Goal: Transaction & Acquisition: Obtain resource

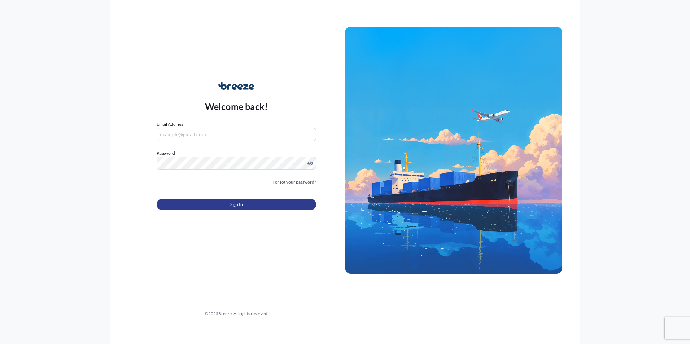
type input "[PERSON_NAME][EMAIL_ADDRESS][DOMAIN_NAME]"
click at [201, 204] on button "Sign In" at bounding box center [236, 205] width 159 height 12
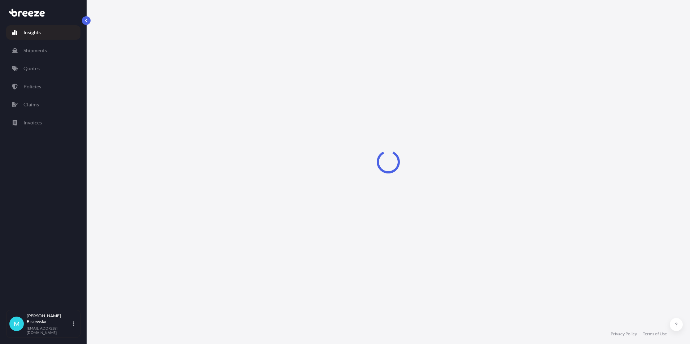
select select "2025"
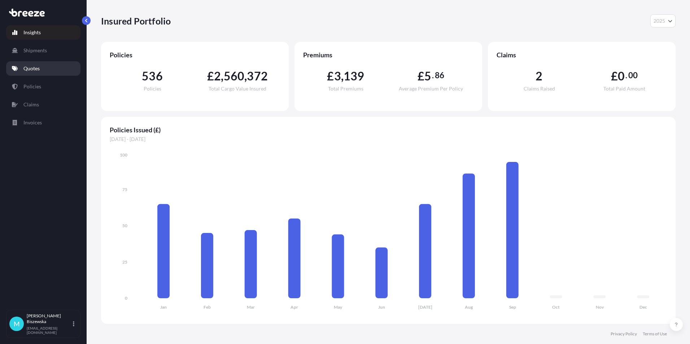
click at [44, 68] on link "Quotes" at bounding box center [43, 68] width 74 height 14
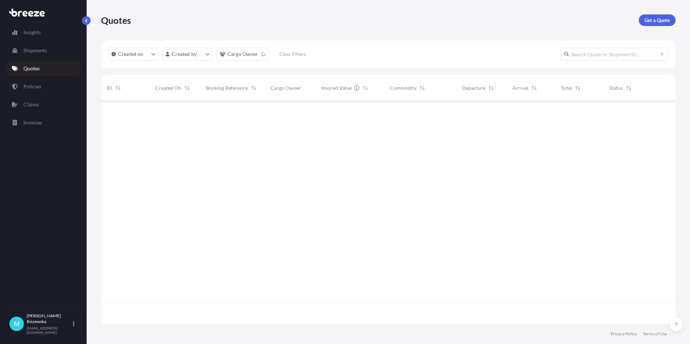
scroll to position [243, 569]
click at [655, 18] on p "Get a Quote" at bounding box center [656, 20] width 25 height 7
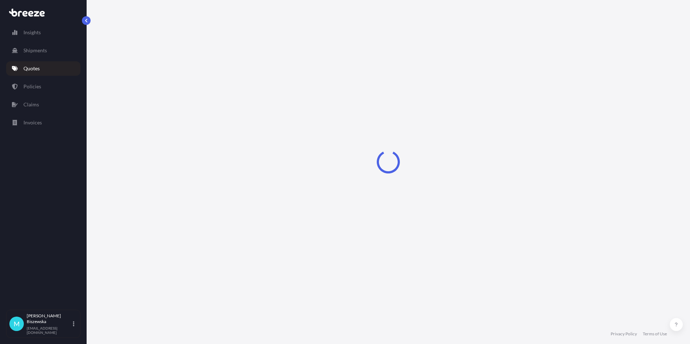
select select "Sea"
select select "1"
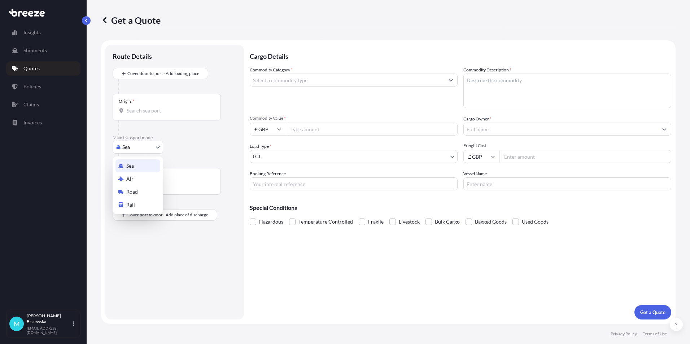
click at [135, 148] on body "Insights Shipments Quotes Policies Claims Invoices M [PERSON_NAME] [PERSON_NAME…" at bounding box center [345, 172] width 690 height 344
click at [136, 189] on span "Road" at bounding box center [132, 191] width 12 height 7
select select "Road"
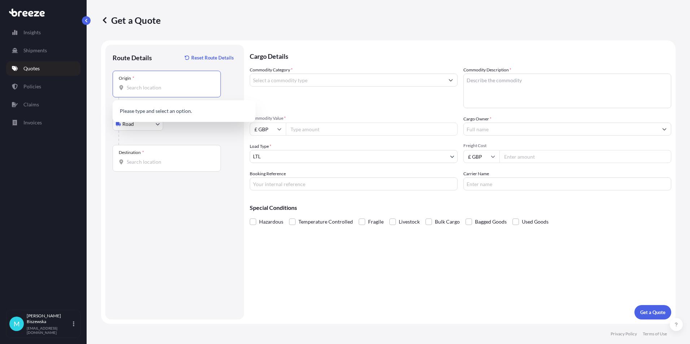
click at [136, 86] on input "Origin *" at bounding box center [169, 87] width 85 height 7
paste input "NW1 7AW"
click at [186, 113] on span "London NW1 7AW , [GEOGRAPHIC_DATA]" at bounding box center [193, 113] width 113 height 14
type input "London NW1 7AW, [GEOGRAPHIC_DATA]"
click at [199, 129] on div "Road Sea Air Road Rail" at bounding box center [175, 124] width 124 height 13
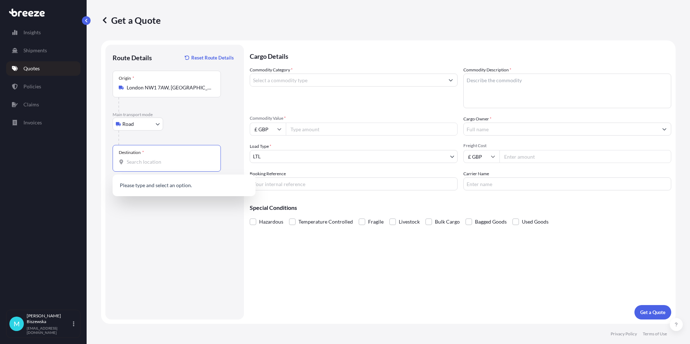
click at [138, 164] on input "Destination *" at bounding box center [169, 161] width 85 height 7
paste input "LN5 7PB"
click at [170, 183] on span "[STREET_ADDRESS]" at bounding box center [193, 187] width 113 height 14
type input "[STREET_ADDRESS]"
click at [303, 258] on div "Cargo Details Commodity Category * Commodity Description * Commodity Value * £ …" at bounding box center [460, 182] width 421 height 275
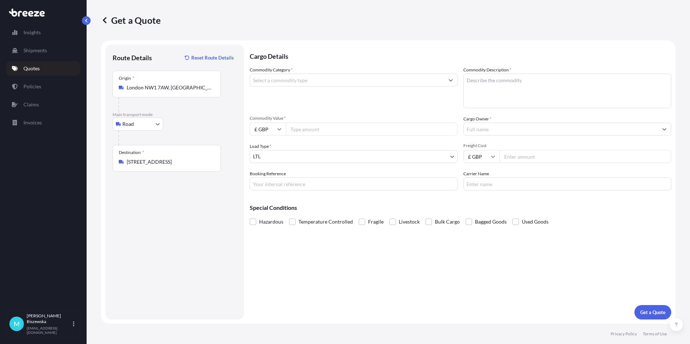
click at [295, 83] on input "Commodity Category *" at bounding box center [347, 80] width 194 height 13
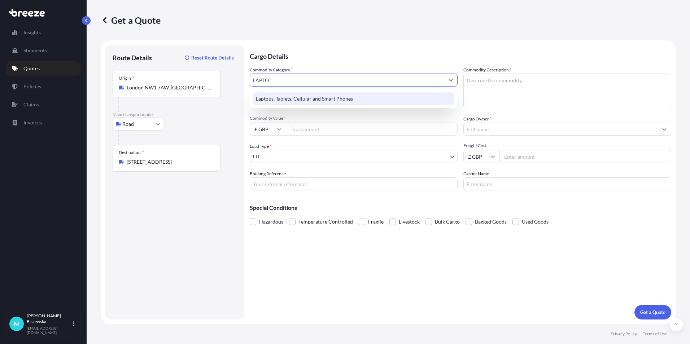
click at [294, 101] on div "Laptops, Tablets, Cellular and Smart Phones" at bounding box center [353, 98] width 201 height 13
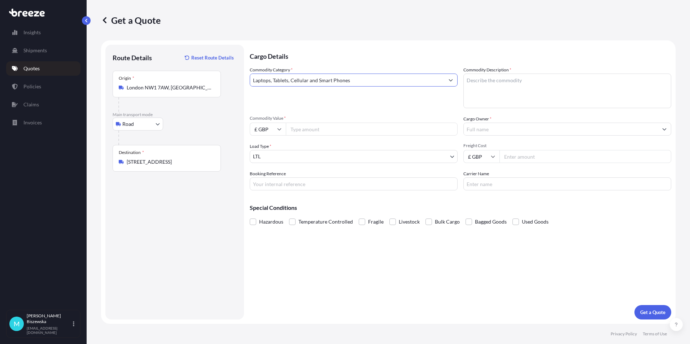
type input "Laptops, Tablets, Cellular and Smart Phones"
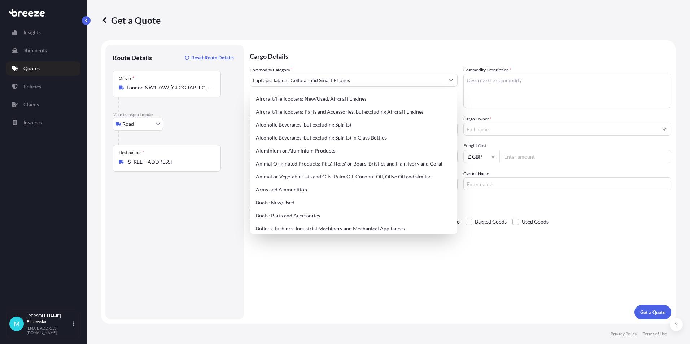
click at [306, 51] on p "Cargo Details" at bounding box center [460, 56] width 421 height 22
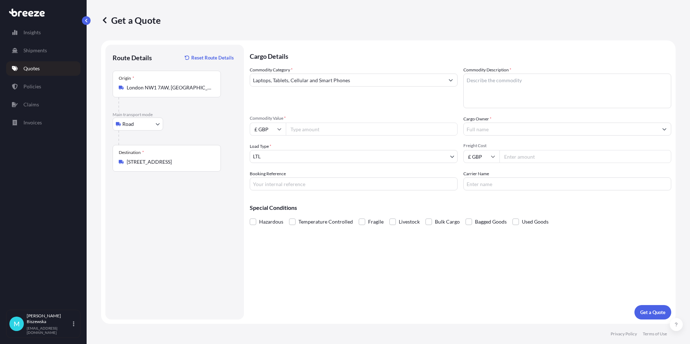
click at [346, 128] on input "Commodity Value *" at bounding box center [372, 129] width 172 height 13
type input "1300"
click at [338, 108] on div "Commodity Category * Laptops, Tablets, Cellular and Smart Phones" at bounding box center [354, 87] width 208 height 42
click at [276, 184] on input "Booking Reference" at bounding box center [354, 183] width 208 height 13
paste input "2220323"
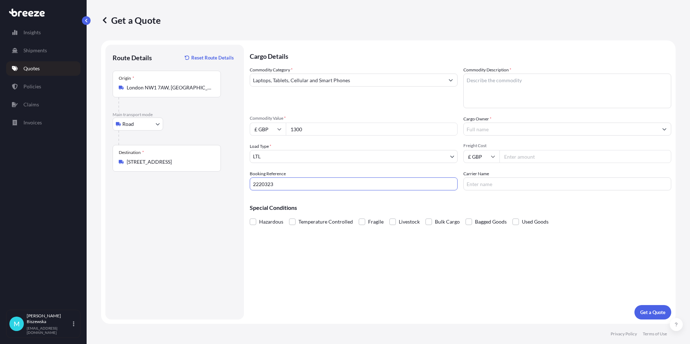
type input "2220323"
click at [298, 263] on div "Cargo Details Commodity Category * Laptops, Tablets, Cellular and Smart Phones …" at bounding box center [460, 182] width 421 height 275
click at [479, 82] on textarea "Commodity Description *" at bounding box center [567, 91] width 208 height 35
paste textarea "1 x Laptop 1 x Mobile"
type textarea "1 x Laptop 1 x Mobile"
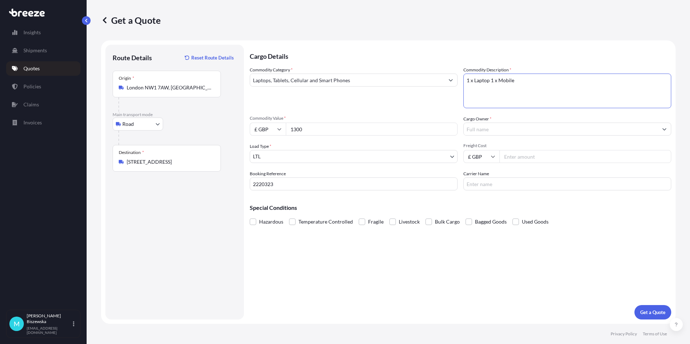
click at [440, 109] on div "Commodity Category * Laptops, Tablets, Cellular and Smart Phones Commodity Desc…" at bounding box center [460, 128] width 421 height 124
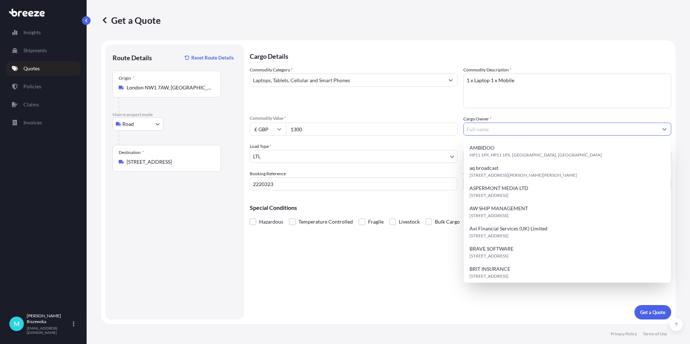
click at [476, 126] on input "Cargo Owner *" at bounding box center [561, 129] width 194 height 13
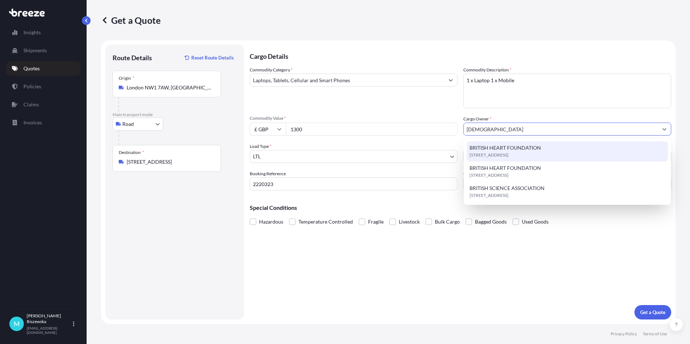
click at [486, 150] on span "BRITISH HEART FOUNDATION" at bounding box center [504, 147] width 71 height 7
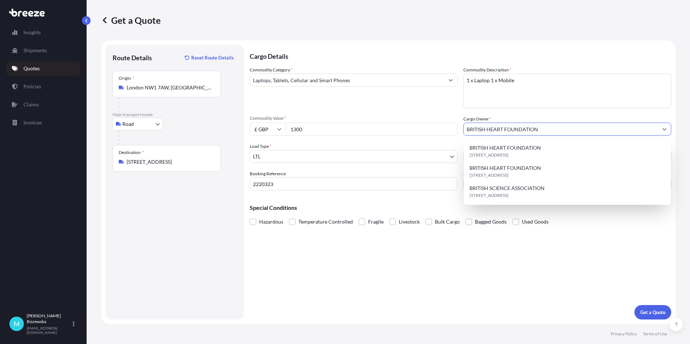
type input "BRITISH HEART FOUNDATION"
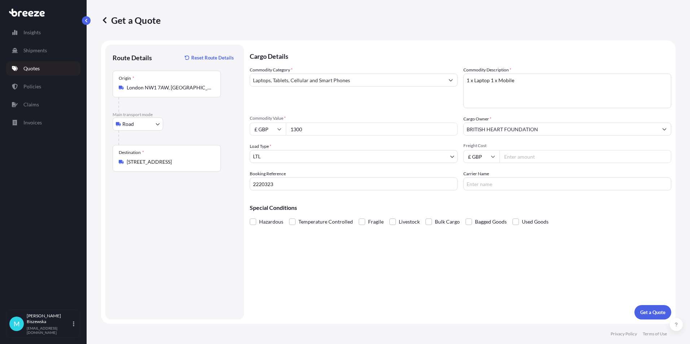
click at [431, 115] on div "Commodity Category * Laptops, Tablets, Cellular and Smart Phones Commodity Desc…" at bounding box center [460, 128] width 421 height 124
click at [518, 158] on input "Freight Cost" at bounding box center [585, 156] width 172 height 13
type input "15.43"
click at [501, 198] on div "Special Conditions Hazardous Temperature Controlled Fragile Livestock Bulk Carg…" at bounding box center [460, 211] width 421 height 31
click at [654, 310] on p "Get a Quote" at bounding box center [652, 312] width 25 height 7
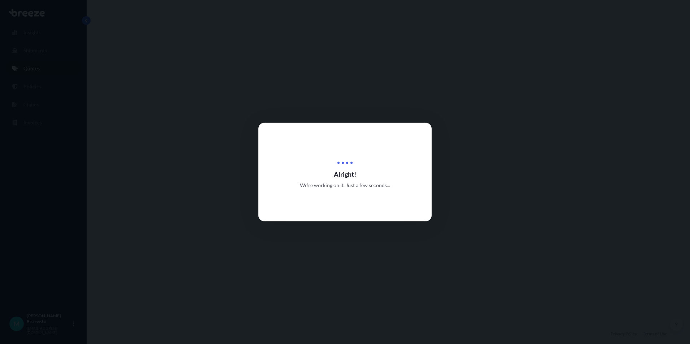
select select "Road"
select select "1"
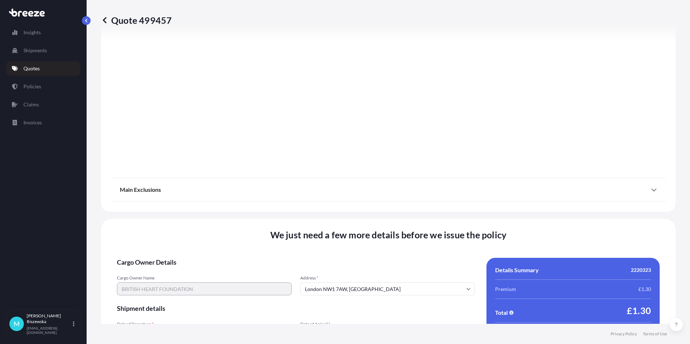
scroll to position [801, 0]
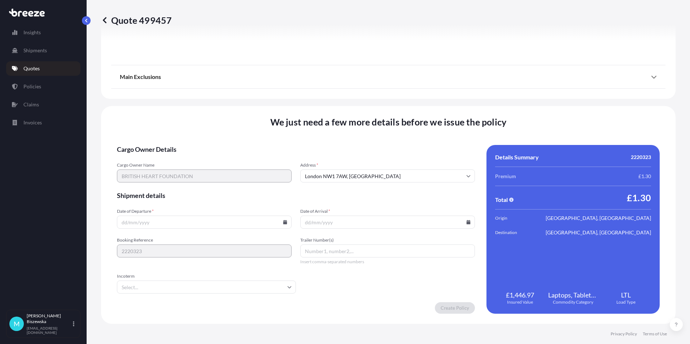
click at [285, 224] on input "Date of Departure *" at bounding box center [204, 222] width 175 height 13
click at [285, 222] on icon at bounding box center [285, 222] width 4 height 4
click at [217, 157] on button "19" at bounding box center [221, 158] width 12 height 12
type input "[DATE]"
click at [466, 223] on icon at bounding box center [468, 222] width 4 height 4
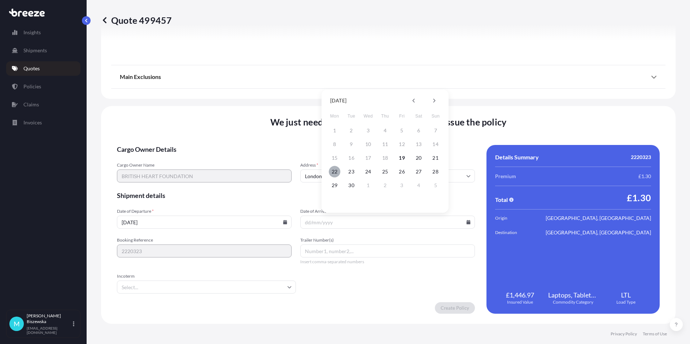
click at [335, 170] on button "22" at bounding box center [335, 172] width 12 height 12
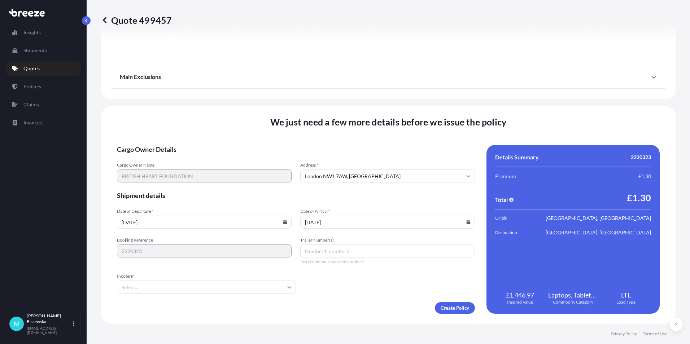
type input "[DATE]"
click at [354, 280] on form "Cargo Owner Details Cargo Owner Name BRITISH HEART FOUNDATION Address * [GEOGRA…" at bounding box center [296, 229] width 358 height 169
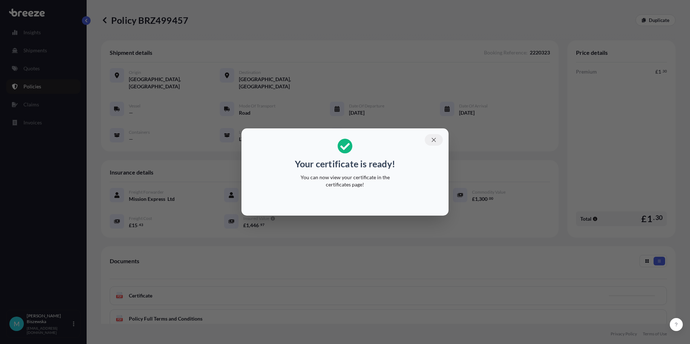
click at [435, 138] on icon "button" at bounding box center [433, 140] width 4 height 4
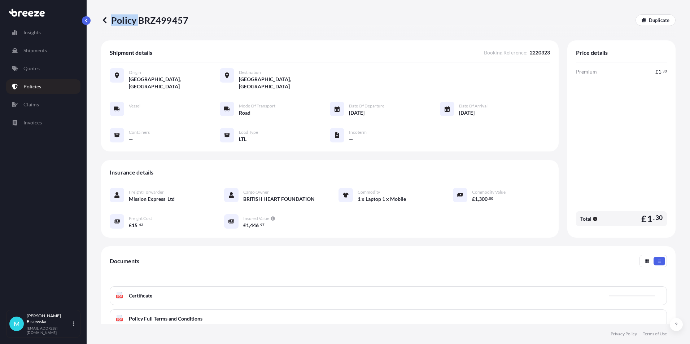
drag, startPoint x: 139, startPoint y: 19, endPoint x: 189, endPoint y: 20, distance: 49.4
click at [189, 20] on div "Policy BRZ499457 Duplicate" at bounding box center [388, 20] width 574 height 12
drag, startPoint x: 189, startPoint y: 20, endPoint x: 148, endPoint y: 27, distance: 41.0
click at [148, 27] on div "Policy BRZ499457 Duplicate" at bounding box center [388, 20] width 574 height 40
drag, startPoint x: 140, startPoint y: 21, endPoint x: 185, endPoint y: 20, distance: 45.1
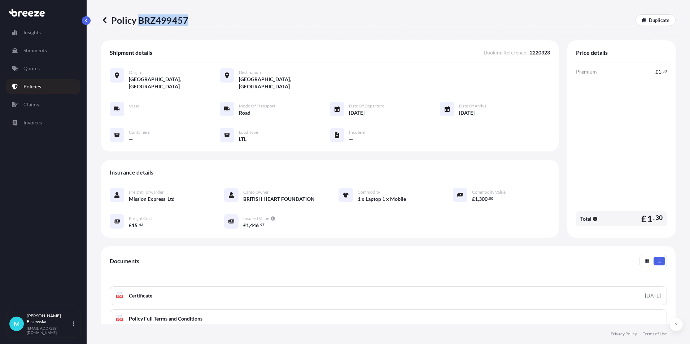
click at [185, 20] on p "Policy BRZ499457" at bounding box center [144, 20] width 87 height 12
drag, startPoint x: 185, startPoint y: 20, endPoint x: 175, endPoint y: 18, distance: 10.6
copy p "BRZ499457"
click at [43, 69] on link "Quotes" at bounding box center [43, 68] width 74 height 14
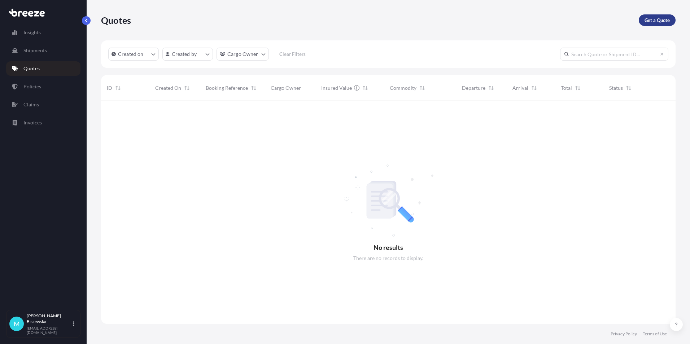
scroll to position [243, 569]
click at [660, 16] on link "Get a Quote" at bounding box center [656, 20] width 37 height 12
select select "Sea"
select select "1"
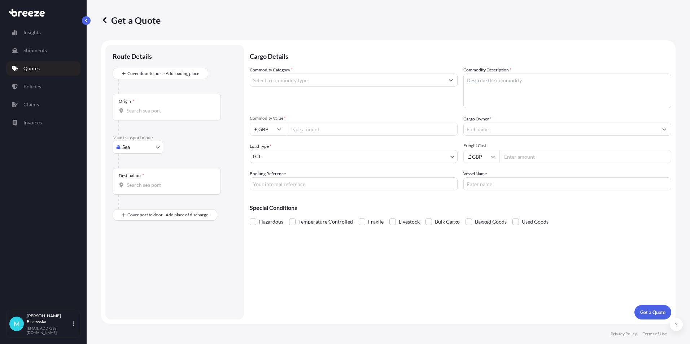
click at [139, 146] on body "Insights Shipments Quotes Policies Claims Invoices M [PERSON_NAME] [PERSON_NAME…" at bounding box center [345, 172] width 690 height 344
click at [137, 190] on span "Road" at bounding box center [132, 191] width 12 height 7
select select "Road"
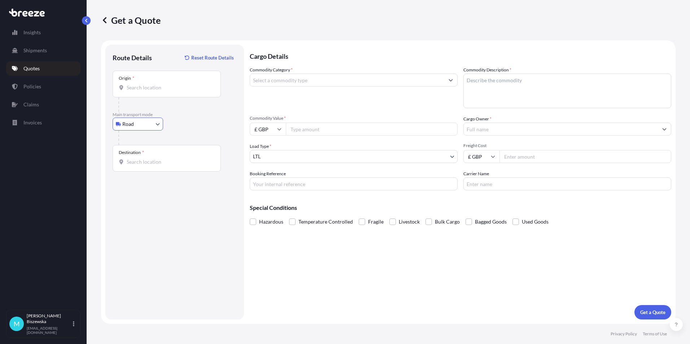
click at [132, 85] on input "Origin *" at bounding box center [169, 87] width 85 height 7
paste input "NW1 7AW"
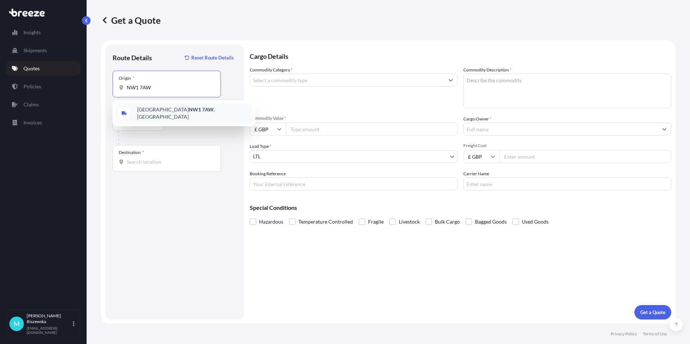
click at [183, 117] on div "London NW1 7AW , [GEOGRAPHIC_DATA]" at bounding box center [183, 113] width 137 height 20
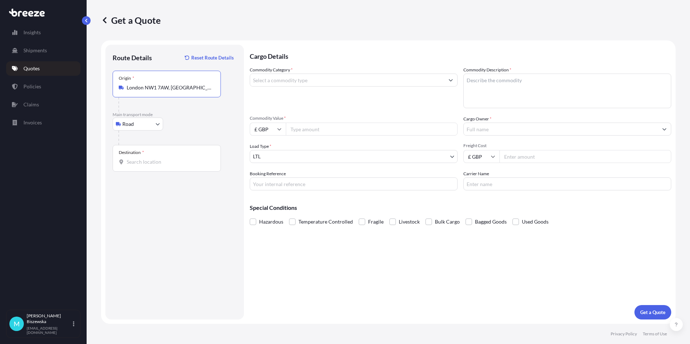
type input "London NW1 7AW, [GEOGRAPHIC_DATA]"
click at [190, 122] on div "Road Sea Air Road Rail" at bounding box center [175, 124] width 124 height 13
click at [132, 162] on input "Destination *" at bounding box center [169, 161] width 85 height 7
paste input "CF62 9EW"
click at [161, 189] on span "[PERSON_NAME] CF62 9EW , [GEOGRAPHIC_DATA]" at bounding box center [193, 187] width 113 height 14
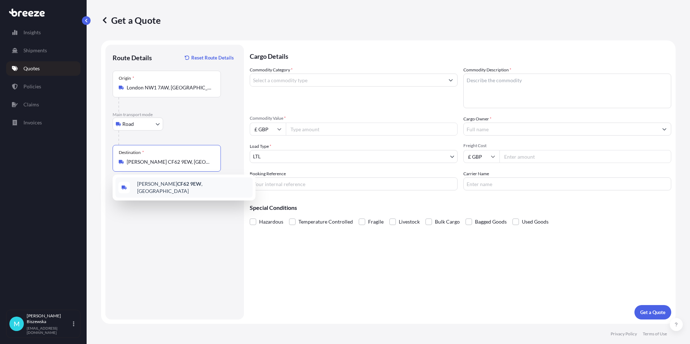
type input "[PERSON_NAME] CF62 9EW, [GEOGRAPHIC_DATA]"
click at [293, 274] on div "Cargo Details Commodity Category * Commodity Description * Commodity Value * £ …" at bounding box center [460, 182] width 421 height 275
click at [266, 80] on input "Commodity Category *" at bounding box center [347, 80] width 194 height 13
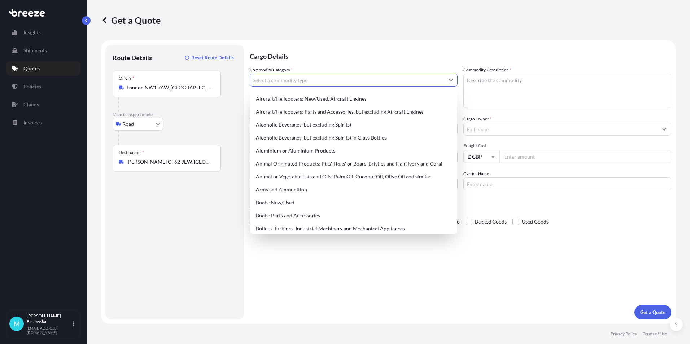
paste input "LAPTOP"
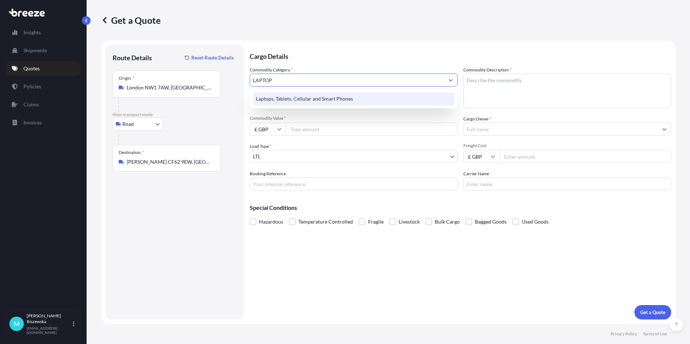
click at [288, 98] on div "Laptops, Tablets, Cellular and Smart Phones" at bounding box center [353, 98] width 201 height 13
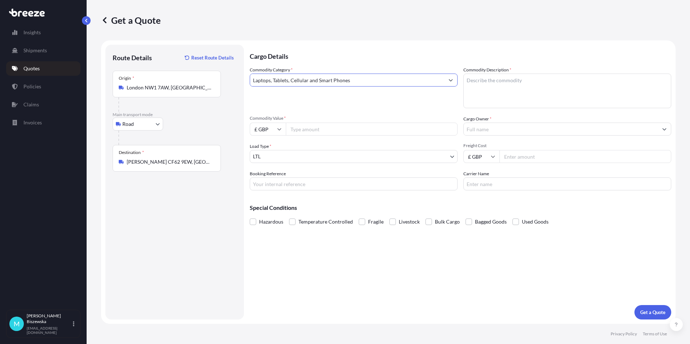
type input "Laptops, Tablets, Cellular and Smart Phones"
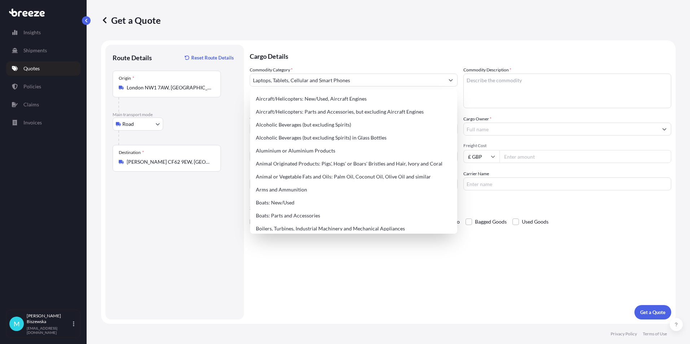
click at [316, 59] on p "Cargo Details" at bounding box center [460, 56] width 421 height 22
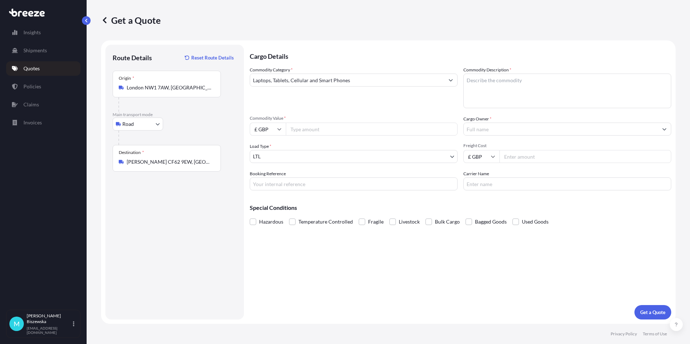
click at [325, 128] on input "Commodity Value *" at bounding box center [372, 129] width 172 height 13
type input "1200"
click at [328, 110] on div "Commodity Category * Laptops, Tablets, Cellular and Smart Phones Commodity Desc…" at bounding box center [460, 128] width 421 height 124
click at [276, 183] on input "Booking Reference" at bounding box center [354, 183] width 208 height 13
paste input "2220616"
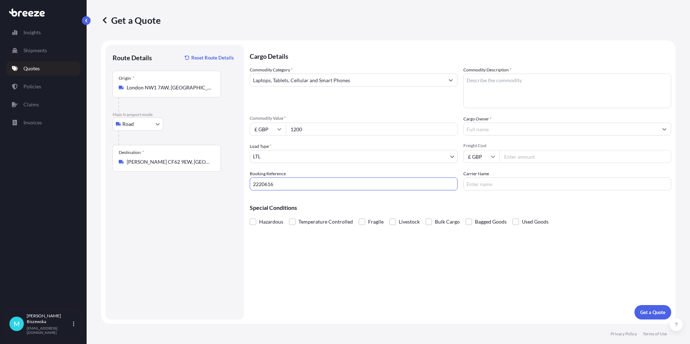
type input "2220616"
click at [300, 266] on div "Cargo Details Commodity Category * Laptops, Tablets, Cellular and Smart Phones …" at bounding box center [460, 182] width 421 height 275
click at [480, 86] on textarea "Commodity Description *" at bounding box center [567, 91] width 208 height 35
paste textarea "LAPTOP"
type textarea "LAPTOP"
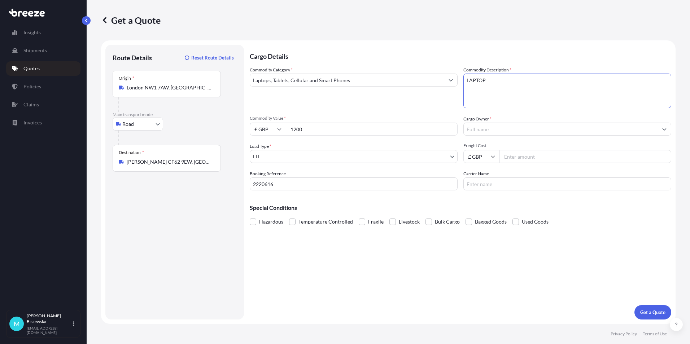
click at [423, 111] on div "Commodity Category * Laptops, Tablets, Cellular and Smart Phones Commodity Desc…" at bounding box center [460, 128] width 421 height 124
click at [479, 129] on input "Cargo Owner *" at bounding box center [561, 129] width 194 height 13
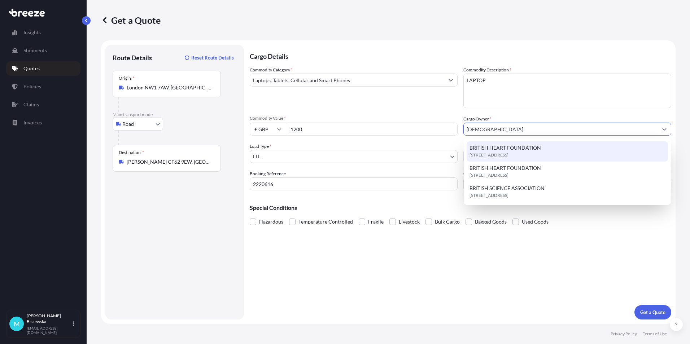
click at [495, 147] on span "BRITISH HEART FOUNDATION" at bounding box center [504, 147] width 71 height 7
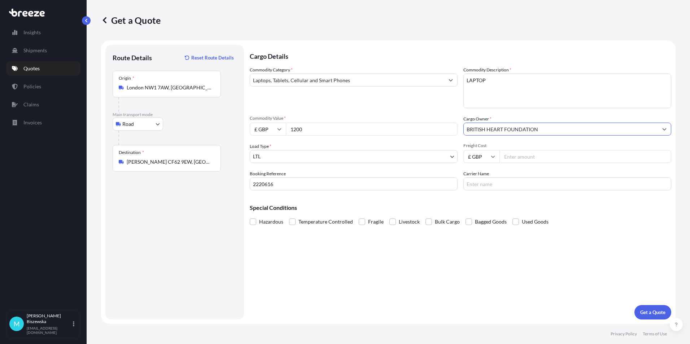
type input "BRITISH HEART FOUNDATION"
click at [428, 107] on div "Commodity Category * Laptops, Tablets, Cellular and Smart Phones" at bounding box center [354, 87] width 208 height 42
click at [516, 155] on input "Freight Cost" at bounding box center [585, 156] width 172 height 13
type input "15.43"
click at [494, 196] on div "Cargo Details Commodity Category * Laptops, Tablets, Cellular and Smart Phones …" at bounding box center [460, 182] width 421 height 275
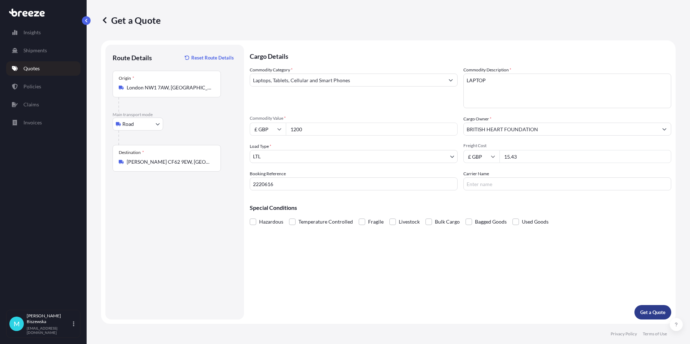
click at [653, 310] on p "Get a Quote" at bounding box center [652, 312] width 25 height 7
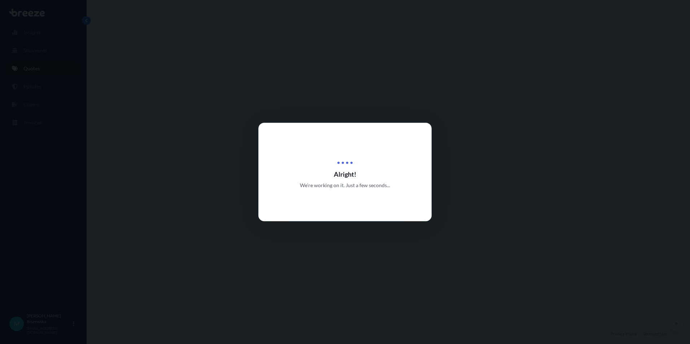
select select "Road"
select select "1"
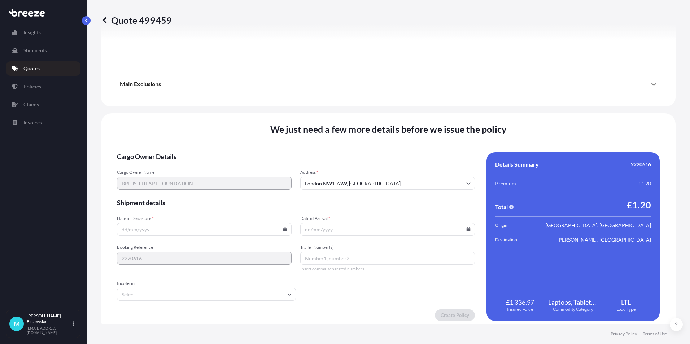
scroll to position [801, 0]
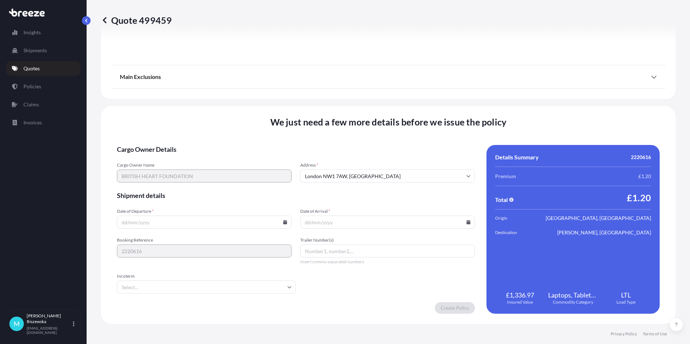
click at [284, 223] on icon at bounding box center [285, 222] width 4 height 4
click at [221, 157] on button "19" at bounding box center [221, 158] width 12 height 12
type input "[DATE]"
click at [466, 221] on icon at bounding box center [468, 222] width 4 height 4
click at [334, 171] on button "22" at bounding box center [335, 172] width 12 height 12
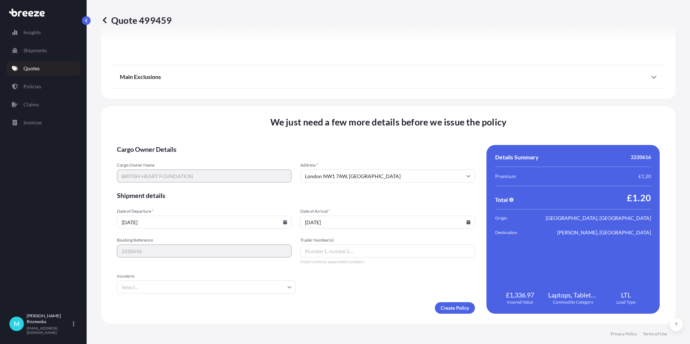
type input "[DATE]"
drag, startPoint x: 339, startPoint y: 302, endPoint x: 329, endPoint y: 296, distance: 12.3
click at [339, 302] on form "Cargo Owner Details Cargo Owner Name BRITISH HEART FOUNDATION Address * [GEOGRA…" at bounding box center [296, 229] width 358 height 169
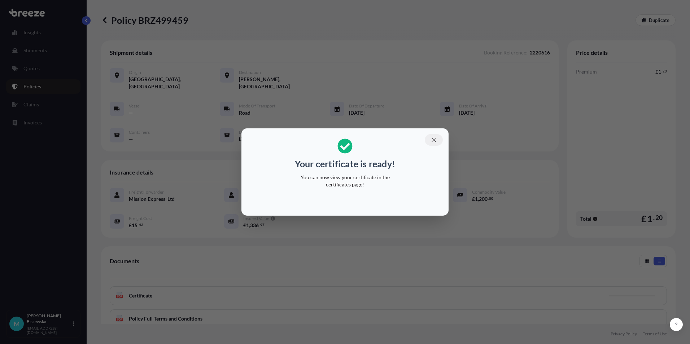
click at [432, 137] on icon "button" at bounding box center [433, 140] width 6 height 6
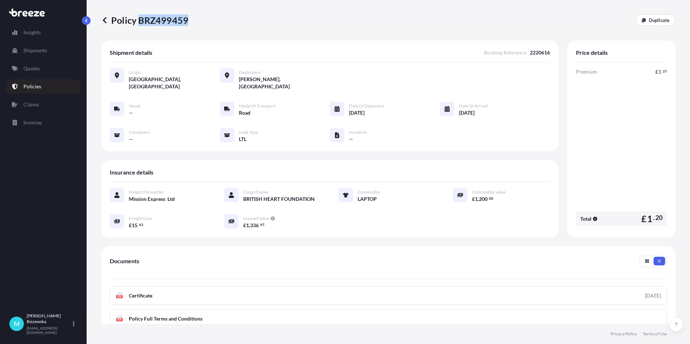
drag, startPoint x: 140, startPoint y: 19, endPoint x: 186, endPoint y: 19, distance: 46.5
click at [186, 19] on p "Policy BRZ499459" at bounding box center [144, 20] width 87 height 12
drag, startPoint x: 186, startPoint y: 19, endPoint x: 175, endPoint y: 19, distance: 11.9
copy p "BRZ499459"
click at [38, 70] on p "Quotes" at bounding box center [31, 68] width 16 height 7
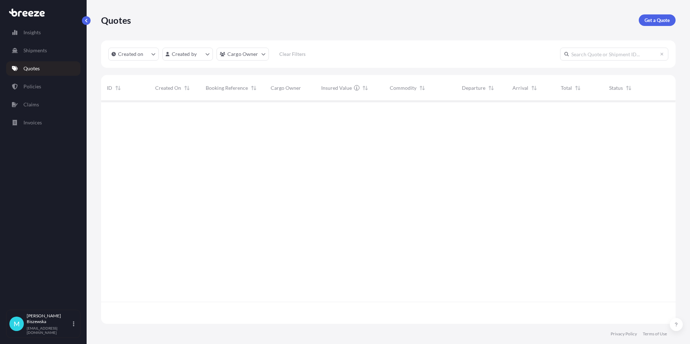
scroll to position [221, 569]
click at [649, 19] on p "Get a Quote" at bounding box center [656, 20] width 25 height 7
select select "Sea"
select select "1"
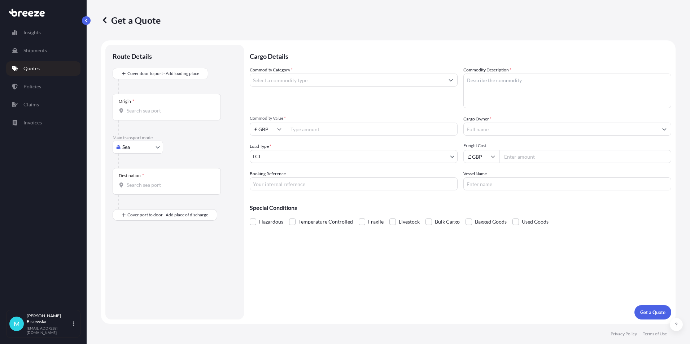
click at [133, 145] on body "Insights Shipments Quotes Policies Claims Invoices M [PERSON_NAME] [PERSON_NAME…" at bounding box center [345, 172] width 690 height 344
click at [139, 190] on div "Road" at bounding box center [137, 191] width 45 height 13
select select "Road"
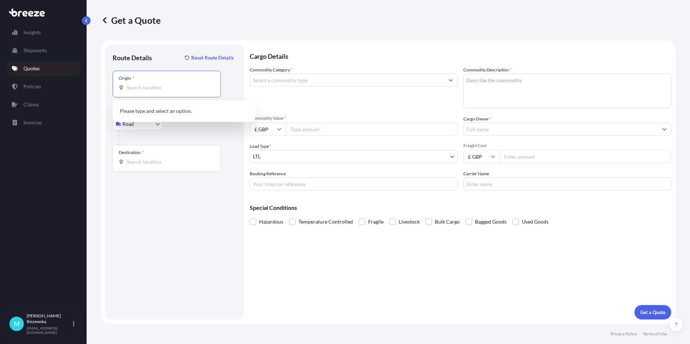
click at [135, 88] on input "Origin *" at bounding box center [169, 87] width 85 height 7
paste input "NW1 7AW"
click at [181, 110] on span "London NW1 7AW , [GEOGRAPHIC_DATA]" at bounding box center [193, 113] width 113 height 14
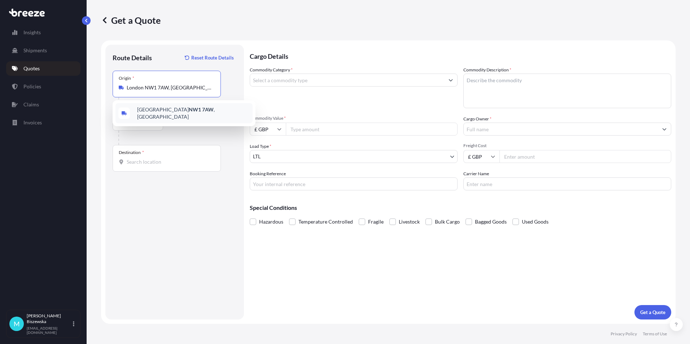
type input "London NW1 7AW, [GEOGRAPHIC_DATA]"
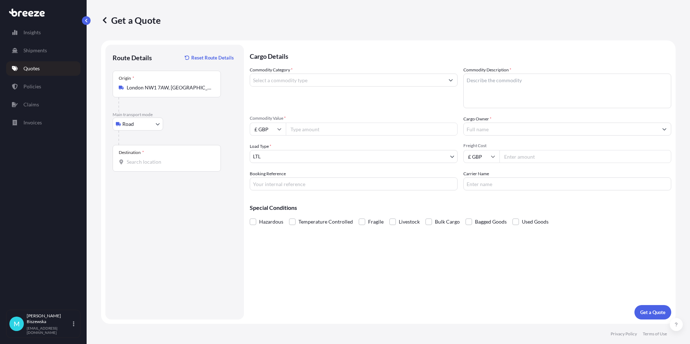
click at [188, 127] on div "Road Sea Air Road Rail" at bounding box center [175, 124] width 124 height 13
click at [133, 164] on input "Destination *" at bounding box center [169, 161] width 85 height 7
paste input "SM1 2DR"
click at [170, 189] on span "[STREET_ADDRESS][PERSON_NAME]" at bounding box center [193, 191] width 113 height 22
type input "[STREET_ADDRESS][PERSON_NAME]"
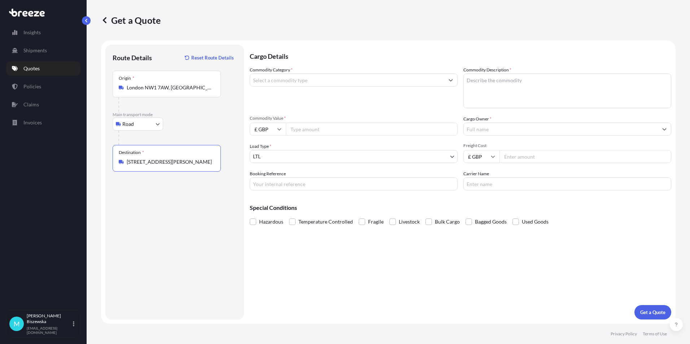
click at [276, 259] on div "Cargo Details Commodity Category * Commodity Description * Commodity Value * £ …" at bounding box center [460, 182] width 421 height 275
click at [309, 82] on input "Commodity Category *" at bounding box center [347, 80] width 194 height 13
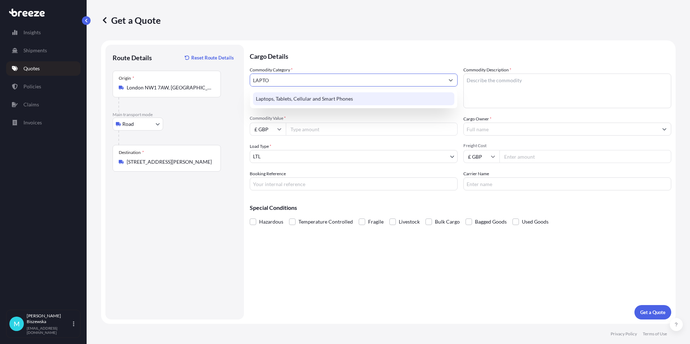
click at [316, 101] on div "Laptops, Tablets, Cellular and Smart Phones" at bounding box center [353, 98] width 201 height 13
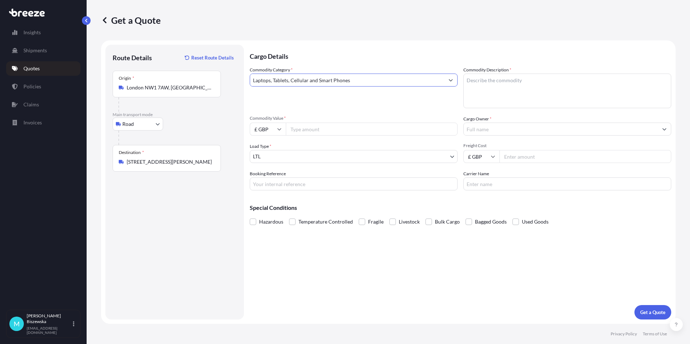
type input "Laptops, Tablets, Cellular and Smart Phones"
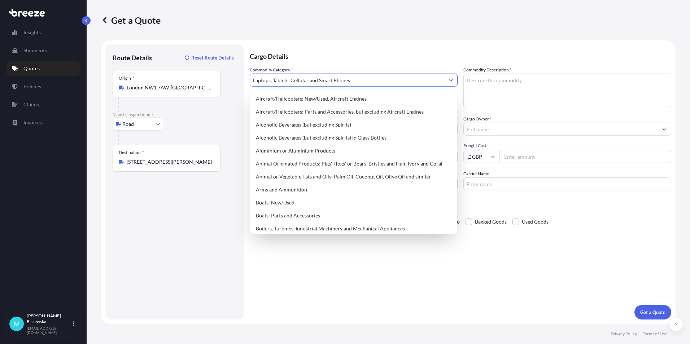
click at [310, 55] on p "Cargo Details" at bounding box center [460, 56] width 421 height 22
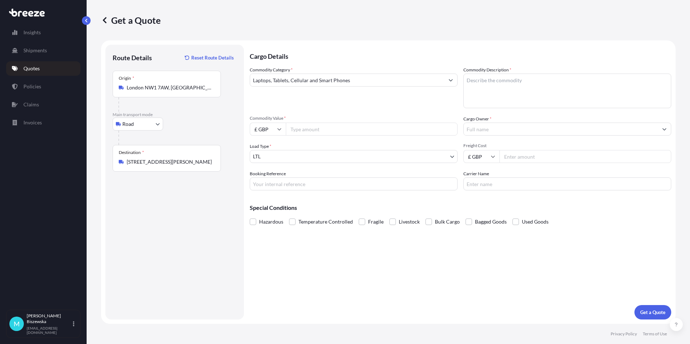
click at [327, 131] on input "Commodity Value *" at bounding box center [372, 129] width 172 height 13
type input "1200"
click at [347, 113] on div "Commodity Category * Laptops, Tablets, Cellular and Smart Phones Commodity Desc…" at bounding box center [460, 128] width 421 height 124
click at [276, 183] on input "Booking Reference" at bounding box center [354, 183] width 208 height 13
paste input "2220627"
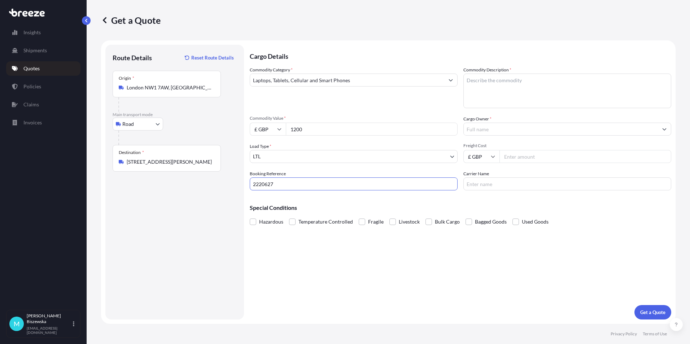
type input "2220627"
drag, startPoint x: 329, startPoint y: 267, endPoint x: 242, endPoint y: 6, distance: 274.8
click at [329, 267] on div "Cargo Details Commodity Category * Laptops, Tablets, Cellular and Smart Phones …" at bounding box center [460, 182] width 421 height 275
click at [485, 87] on textarea "Commodity Description *" at bounding box center [567, 91] width 208 height 35
paste textarea "1 x Laptop (L-HC33WB4)"
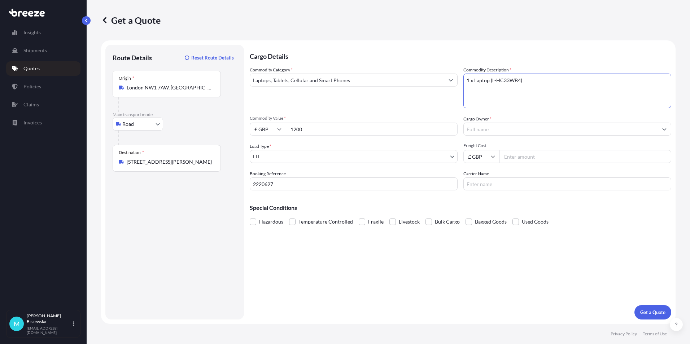
type textarea "1 x Laptop (L-HC33WB4)"
click at [432, 106] on div "Commodity Category * Laptops, Tablets, Cellular and Smart Phones" at bounding box center [354, 87] width 208 height 42
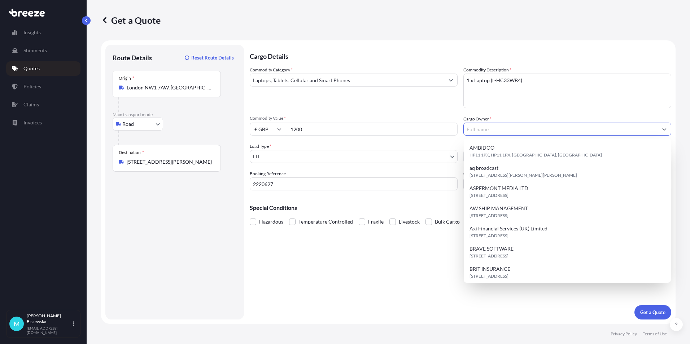
click at [497, 128] on input "Cargo Owner *" at bounding box center [561, 129] width 194 height 13
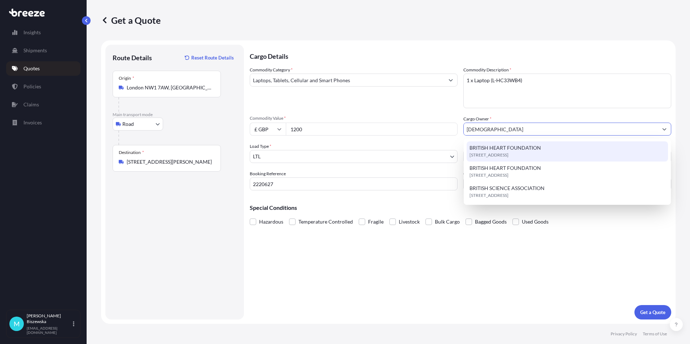
click at [500, 146] on span "BRITISH HEART FOUNDATION" at bounding box center [504, 147] width 71 height 7
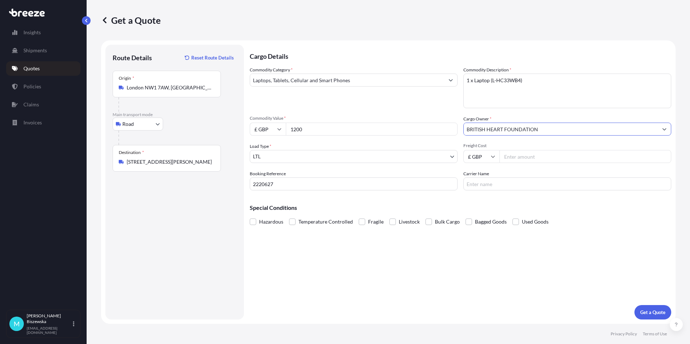
type input "BRITISH HEART FOUNDATION"
click at [431, 114] on div "Commodity Category * Laptops, Tablets, Cellular and Smart Phones Commodity Desc…" at bounding box center [460, 128] width 421 height 124
click at [526, 158] on input "Freight Cost" at bounding box center [585, 156] width 172 height 13
type input "15.43"
click at [523, 192] on div "Cargo Details Commodity Category * Laptops, Tablets, Cellular and Smart Phones …" at bounding box center [460, 182] width 421 height 275
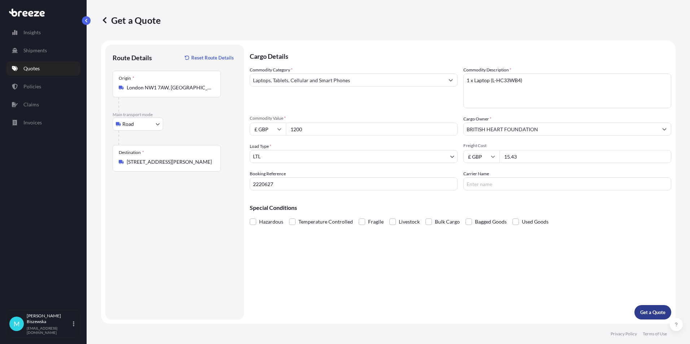
click at [653, 312] on p "Get a Quote" at bounding box center [652, 312] width 25 height 7
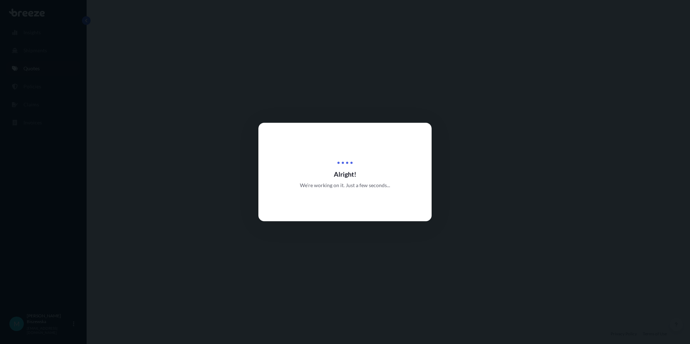
select select "Road"
select select "1"
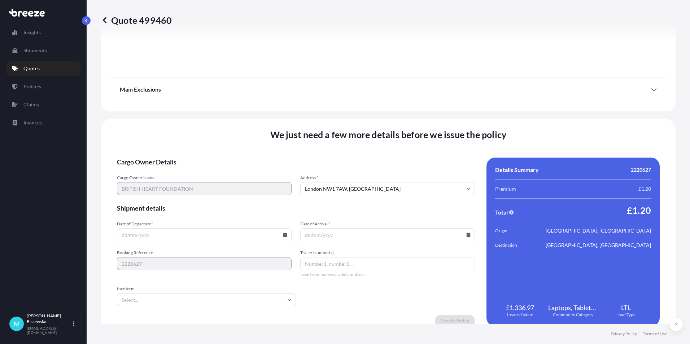
scroll to position [801, 0]
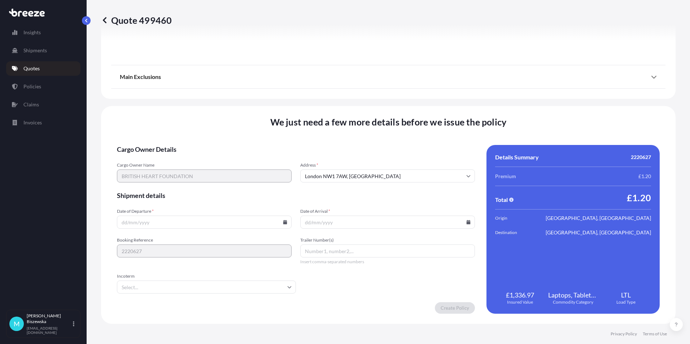
click at [281, 220] on input "Date of Departure *" at bounding box center [204, 222] width 175 height 13
click at [283, 221] on icon at bounding box center [285, 222] width 4 height 4
click at [219, 157] on button "19" at bounding box center [221, 158] width 12 height 12
type input "[DATE]"
click at [466, 222] on icon at bounding box center [468, 222] width 4 height 4
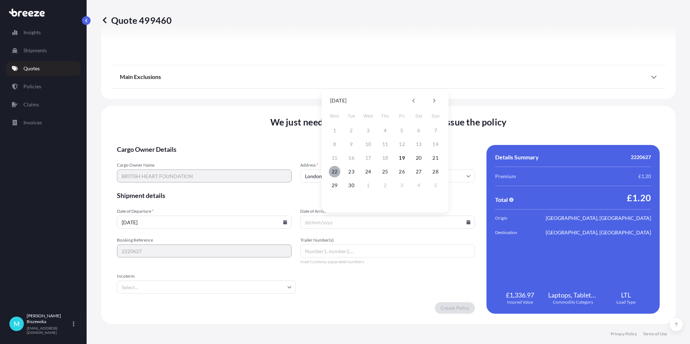
click at [332, 171] on button "22" at bounding box center [335, 172] width 12 height 12
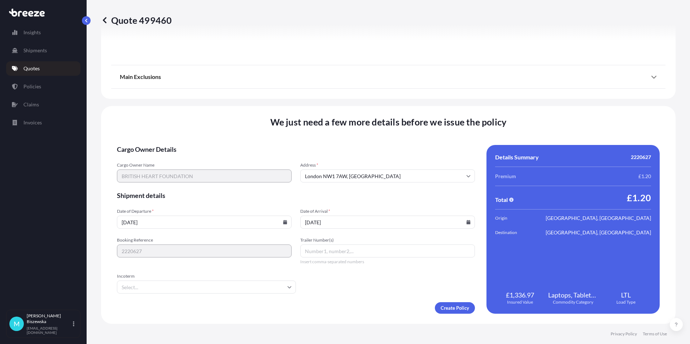
type input "[DATE]"
click at [360, 299] on form "Cargo Owner Details Cargo Owner Name BRITISH HEART FOUNDATION Address * [GEOGRA…" at bounding box center [296, 229] width 358 height 169
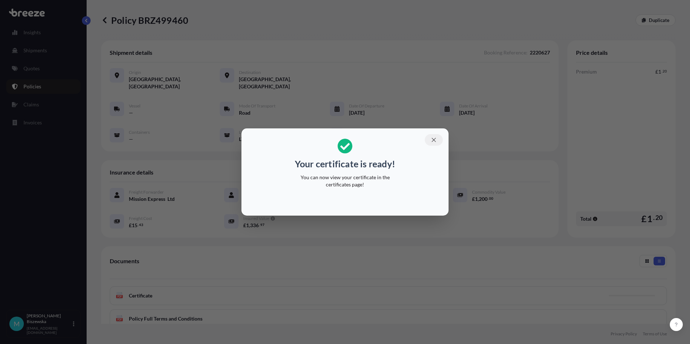
click at [434, 137] on icon "button" at bounding box center [433, 140] width 6 height 6
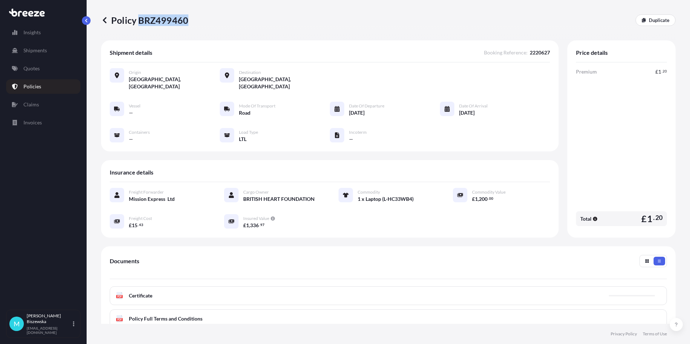
drag, startPoint x: 139, startPoint y: 20, endPoint x: 186, endPoint y: 21, distance: 47.6
click at [186, 21] on p "Policy BRZ499460" at bounding box center [144, 20] width 87 height 12
drag, startPoint x: 186, startPoint y: 21, endPoint x: 176, endPoint y: 19, distance: 10.3
copy p "BRZ499460"
click at [32, 70] on p "Quotes" at bounding box center [31, 68] width 16 height 7
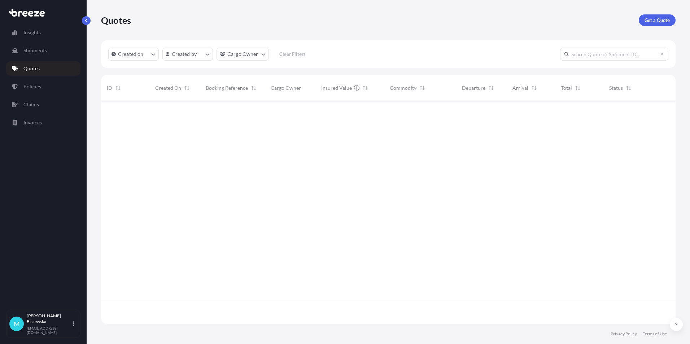
scroll to position [221, 569]
click at [655, 19] on p "Get a Quote" at bounding box center [656, 20] width 25 height 7
select select "Sea"
select select "1"
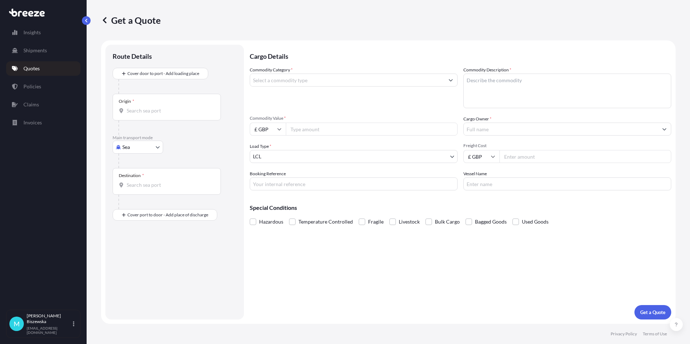
click at [133, 150] on body "Insights Shipments Quotes Policies Claims Invoices M [PERSON_NAME] [PERSON_NAME…" at bounding box center [345, 172] width 690 height 344
click at [137, 190] on span "Road" at bounding box center [132, 191] width 12 height 7
select select "Road"
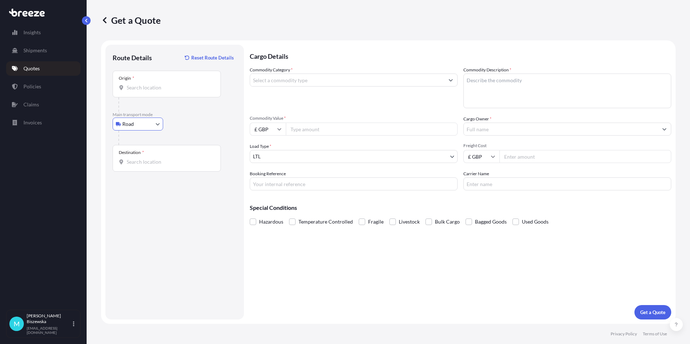
click at [135, 87] on input "Origin *" at bounding box center [169, 87] width 85 height 7
paste input "SS5 4QL"
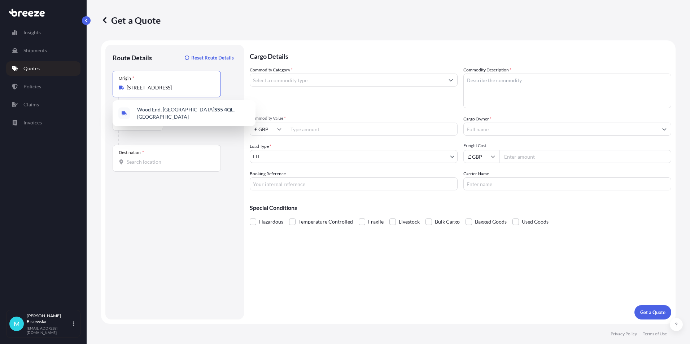
type input "[STREET_ADDRESS]"
click at [188, 126] on div "Road Sea Air Road Rail" at bounding box center [175, 124] width 124 height 13
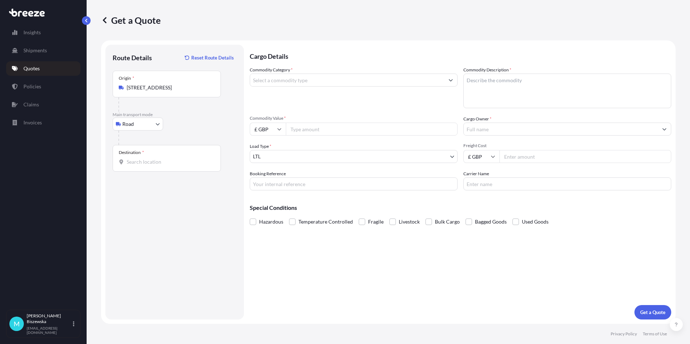
click at [136, 163] on input "Destination *" at bounding box center [169, 161] width 85 height 7
paste input "EC2R 7BP"
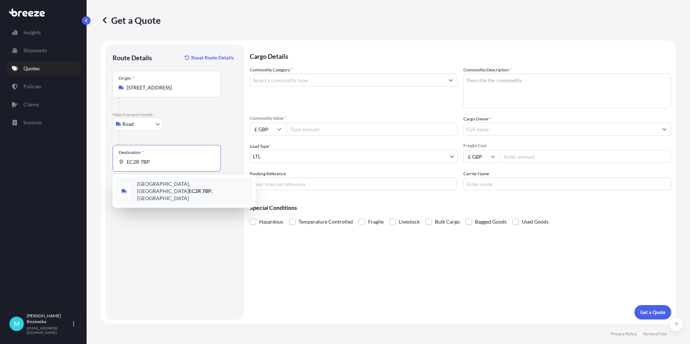
click at [166, 190] on div "[STREET_ADDRESS]" at bounding box center [183, 190] width 137 height 27
type input "[STREET_ADDRESS]"
click at [316, 265] on div "Cargo Details Commodity Category * Commodity Description * Commodity Value * £ …" at bounding box center [460, 182] width 421 height 275
click at [324, 79] on input "Commodity Category *" at bounding box center [347, 80] width 194 height 13
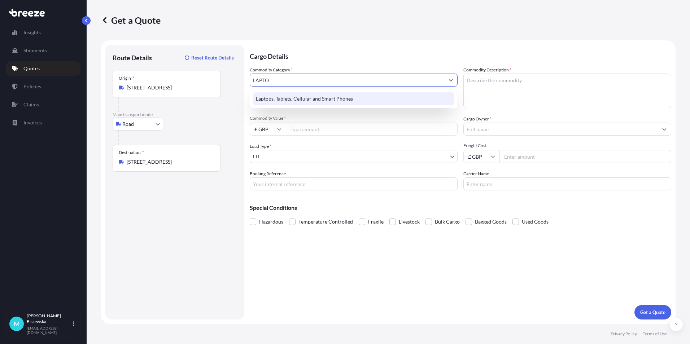
click at [324, 95] on div "Laptops, Tablets, Cellular and Smart Phones" at bounding box center [353, 98] width 201 height 13
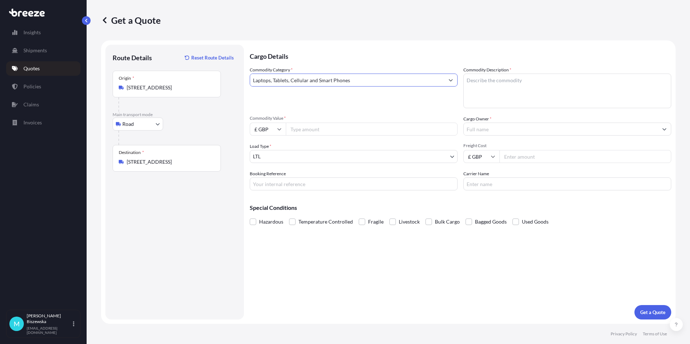
type input "Laptops, Tablets, Cellular and Smart Phones"
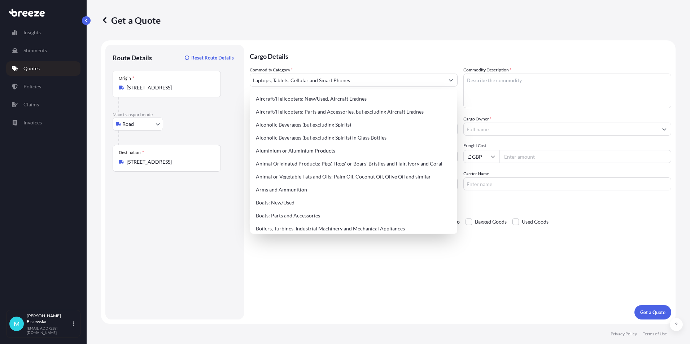
click at [332, 65] on p "Cargo Details" at bounding box center [460, 56] width 421 height 22
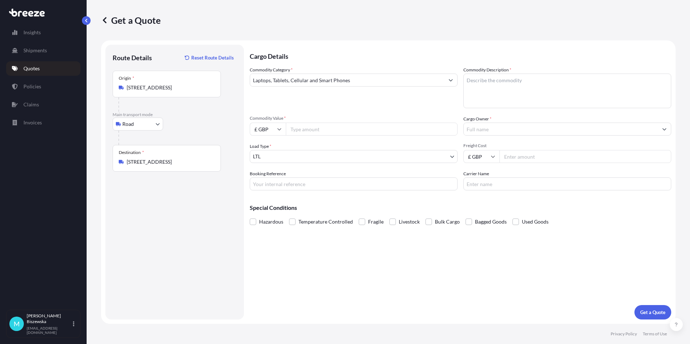
click at [315, 130] on input "Commodity Value *" at bounding box center [372, 129] width 172 height 13
type input "700"
click at [313, 110] on div "Commodity Category * Laptops, Tablets, Cellular and Smart Phones Commodity Desc…" at bounding box center [460, 128] width 421 height 124
click at [265, 183] on input "Booking Reference" at bounding box center [354, 183] width 208 height 13
paste input "2219951"
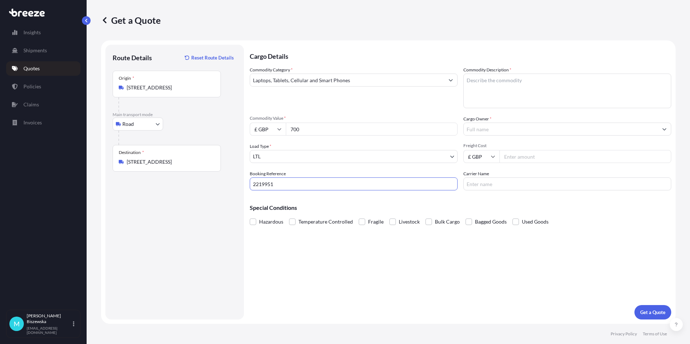
type input "2219951"
click at [332, 256] on div "Cargo Details Commodity Category * Laptops, Tablets, Cellular and Smart Phones …" at bounding box center [460, 182] width 421 height 275
click at [484, 82] on textarea "Commodity Description *" at bounding box center [567, 91] width 208 height 35
paste textarea "LAPTOP"
type textarea "LAPTOP"
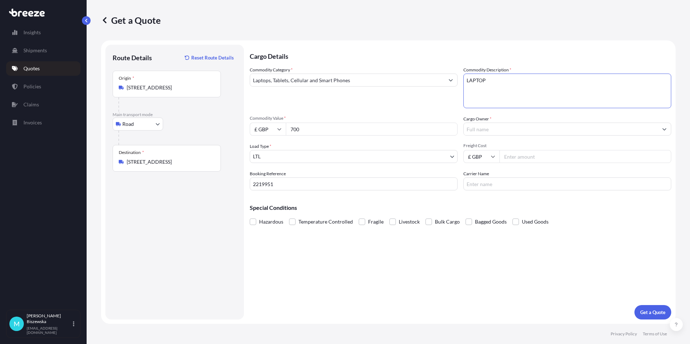
drag, startPoint x: 422, startPoint y: 96, endPoint x: 451, endPoint y: 112, distance: 33.2
click at [422, 97] on div "Commodity Category * Laptops, Tablets, Cellular and Smart Phones" at bounding box center [354, 87] width 208 height 42
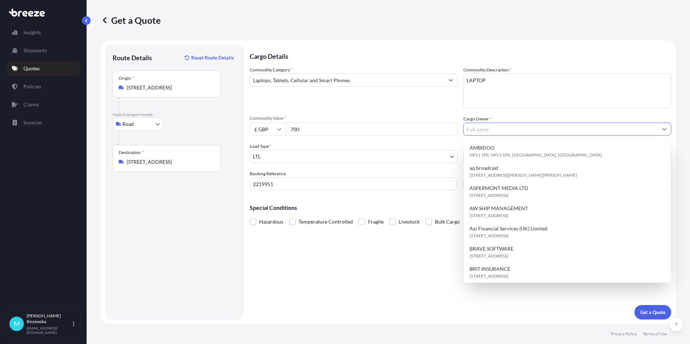
click at [474, 127] on input "Cargo Owner *" at bounding box center [561, 129] width 194 height 13
type input "B"
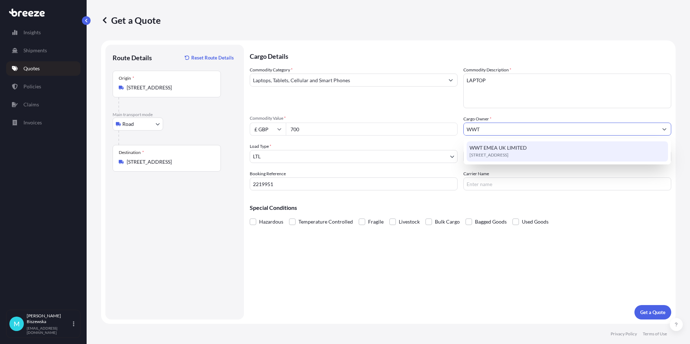
click at [486, 146] on span "WWT EMEA UK LIMITED" at bounding box center [497, 147] width 57 height 7
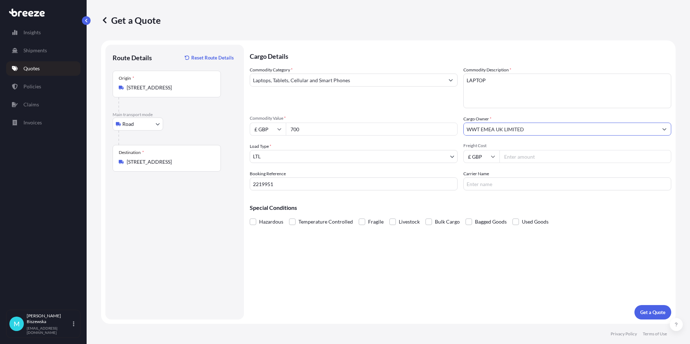
type input "WWT EMEA UK LIMITED"
click at [412, 97] on div "Commodity Category * Laptops, Tablets, Cellular and Smart Phones" at bounding box center [354, 87] width 208 height 42
click at [517, 158] on input "Freight Cost" at bounding box center [585, 156] width 172 height 13
type input "27.75"
click at [510, 200] on div "Special Conditions Hazardous Temperature Controlled Fragile Livestock Bulk Carg…" at bounding box center [460, 211] width 421 height 31
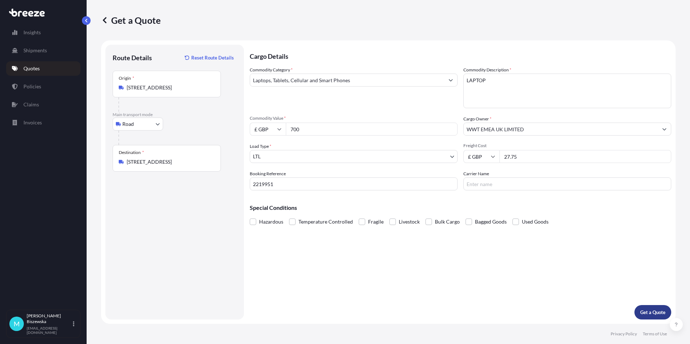
click at [649, 310] on p "Get a Quote" at bounding box center [652, 312] width 25 height 7
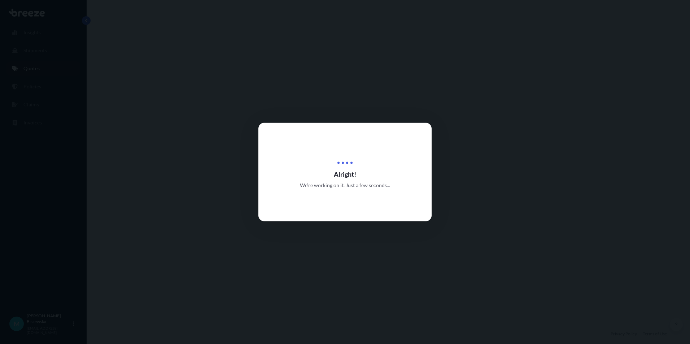
select select "Road"
select select "1"
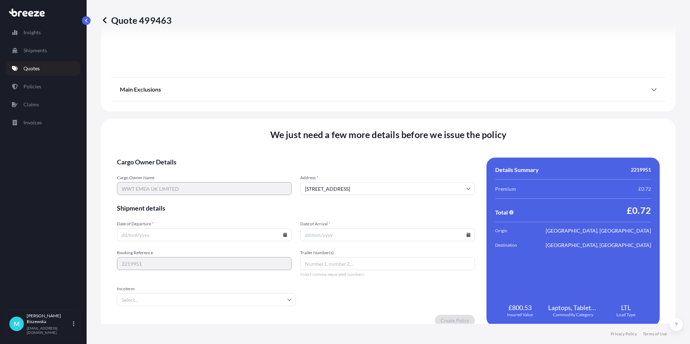
scroll to position [801, 0]
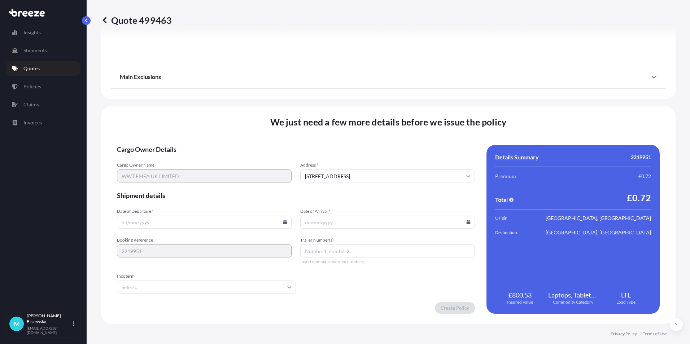
click at [283, 221] on icon at bounding box center [285, 222] width 4 height 4
click at [222, 157] on button "19" at bounding box center [221, 158] width 12 height 12
type input "[DATE]"
click at [466, 221] on icon at bounding box center [468, 222] width 4 height 4
click at [333, 172] on button "22" at bounding box center [335, 172] width 12 height 12
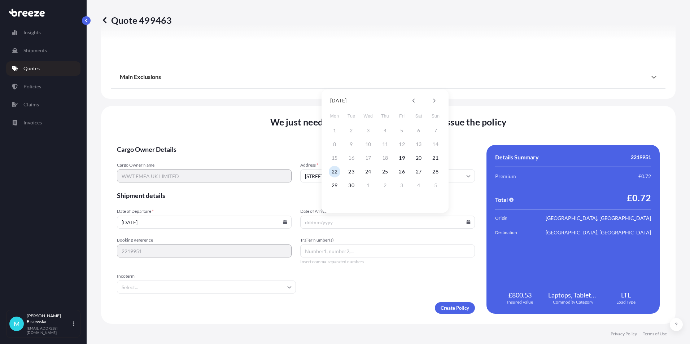
type input "[DATE]"
click at [366, 300] on form "Cargo Owner Details Cargo Owner Name WWT EMEA UK LIMITED Address * [GEOGRAPHIC_…" at bounding box center [296, 229] width 358 height 169
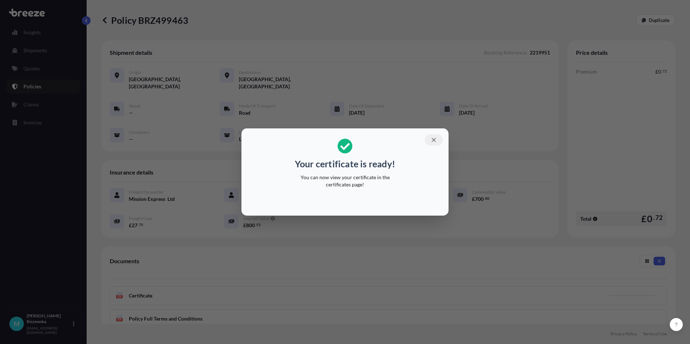
click at [433, 140] on icon "button" at bounding box center [433, 140] width 6 height 6
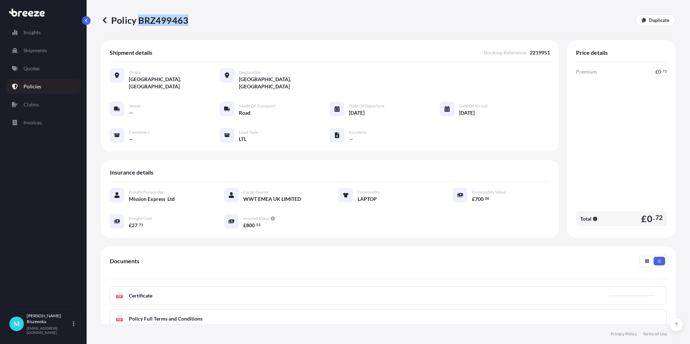
drag, startPoint x: 140, startPoint y: 20, endPoint x: 186, endPoint y: 22, distance: 46.6
click at [186, 22] on p "Policy BRZ499463" at bounding box center [144, 20] width 87 height 12
drag, startPoint x: 186, startPoint y: 22, endPoint x: 175, endPoint y: 19, distance: 11.2
copy p "BRZ499463"
click at [38, 71] on p "Quotes" at bounding box center [31, 68] width 16 height 7
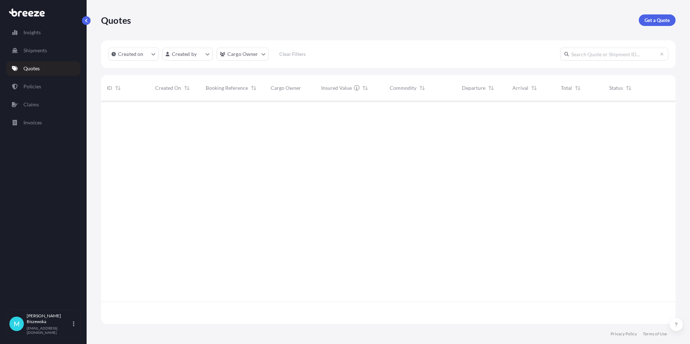
scroll to position [221, 569]
click at [666, 21] on p "Get a Quote" at bounding box center [656, 20] width 25 height 7
select select "Sea"
select select "1"
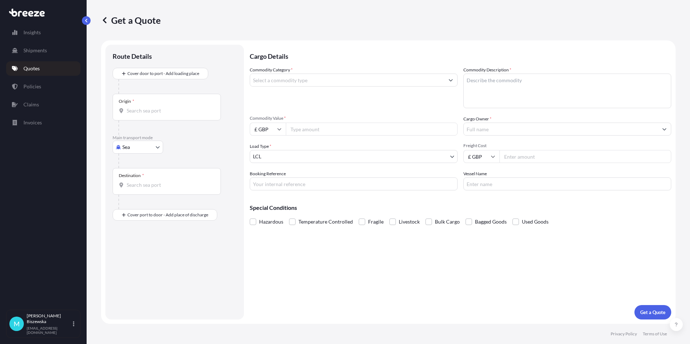
click at [136, 151] on body "Insights Shipments Quotes Policies Claims Invoices M [PERSON_NAME] [PERSON_NAME…" at bounding box center [345, 172] width 690 height 344
click at [137, 188] on span "Road" at bounding box center [132, 191] width 12 height 7
select select "Road"
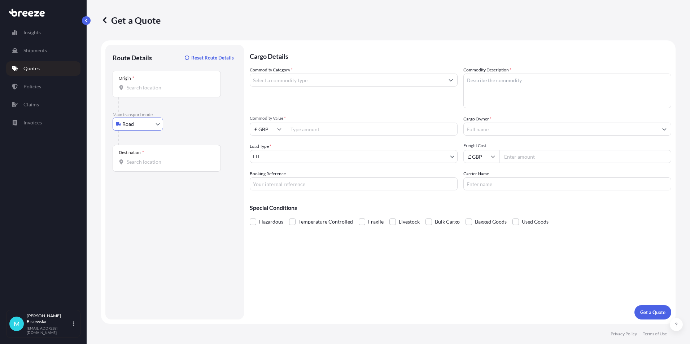
click at [184, 124] on div "Road Sea Air Road Rail" at bounding box center [175, 124] width 124 height 13
click at [128, 85] on input "Origin *" at bounding box center [169, 87] width 85 height 7
paste input "W4 5YG"
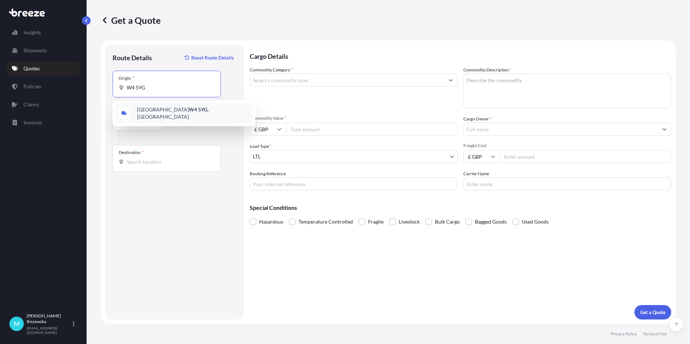
click at [174, 112] on span "[GEOGRAPHIC_DATA] W4 5YG , [GEOGRAPHIC_DATA]" at bounding box center [193, 113] width 113 height 14
type input "[GEOGRAPHIC_DATA] W4 5YG, [GEOGRAPHIC_DATA]"
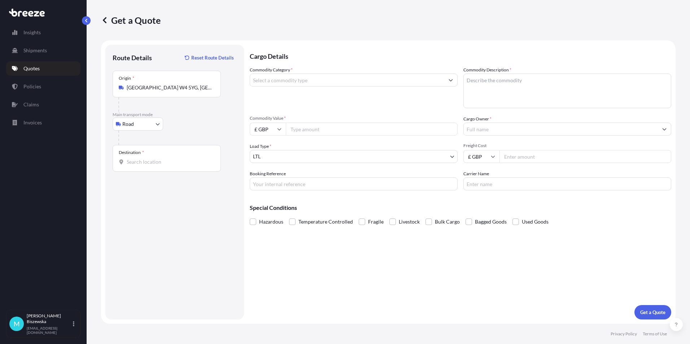
click at [194, 121] on div "Road Sea Air Road Rail" at bounding box center [175, 124] width 124 height 13
click at [133, 165] on input "Destination *" at bounding box center [169, 161] width 85 height 7
paste input "EH11 1DS"
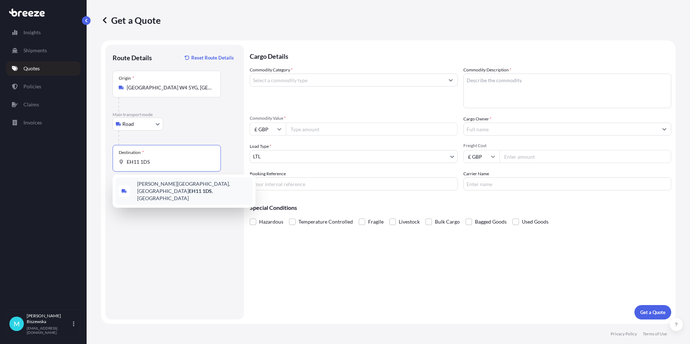
click at [160, 188] on span "[PERSON_NAME][STREET_ADDRESS]" at bounding box center [193, 191] width 113 height 22
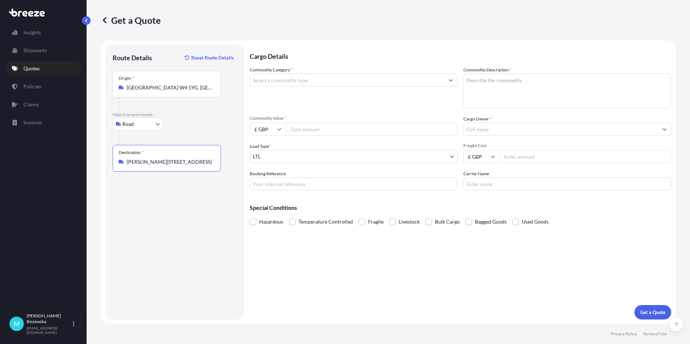
type input "[PERSON_NAME][STREET_ADDRESS]"
click at [300, 255] on div "Cargo Details Commodity Category * Commodity Description * Commodity Value * £ …" at bounding box center [460, 182] width 421 height 275
click at [278, 81] on input "Commodity Category *" at bounding box center [347, 80] width 194 height 13
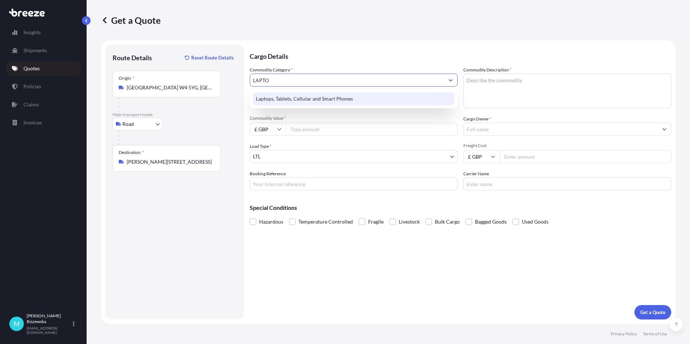
click at [279, 95] on div "Laptops, Tablets, Cellular and Smart Phones" at bounding box center [353, 98] width 201 height 13
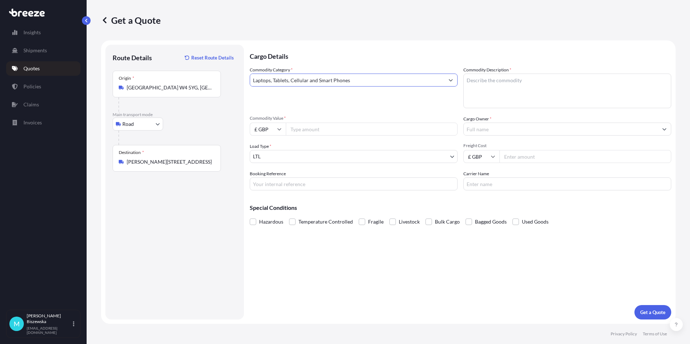
type input "Laptops, Tablets, Cellular and Smart Phones"
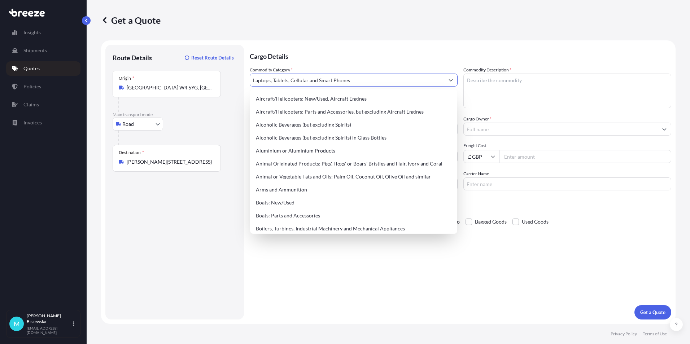
click at [323, 55] on p "Cargo Details" at bounding box center [460, 56] width 421 height 22
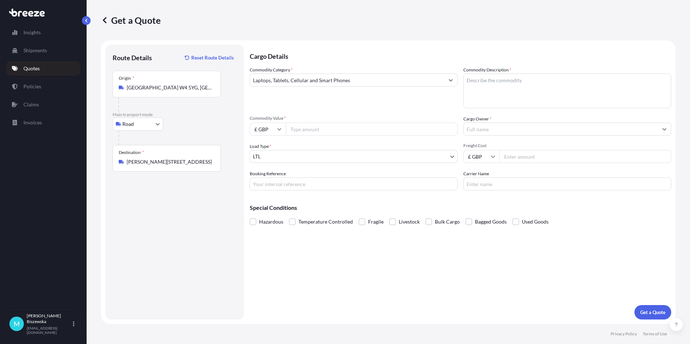
click at [316, 131] on input "Commodity Value *" at bounding box center [372, 129] width 172 height 13
type input "1100"
click at [313, 110] on div "Commodity Category * Laptops, Tablets, Cellular and Smart Phones Commodity Desc…" at bounding box center [460, 128] width 421 height 124
click at [282, 185] on input "Booking Reference" at bounding box center [354, 183] width 208 height 13
paste input "2220633"
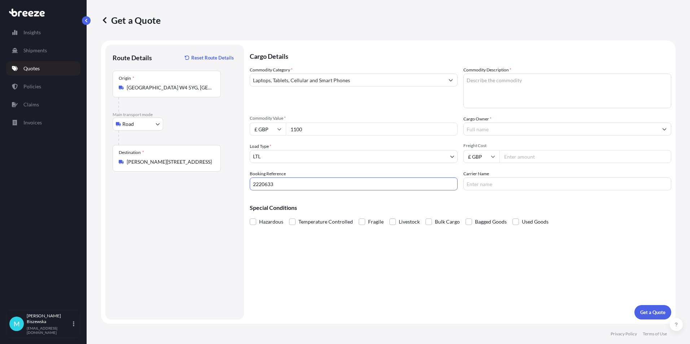
type input "2220633"
click at [294, 250] on div "Cargo Details Commodity Category * Laptops, Tablets, Cellular and Smart Phones …" at bounding box center [460, 182] width 421 height 275
click at [475, 84] on textarea "Commodity Description *" at bounding box center [567, 91] width 208 height 35
paste textarea "LAPTOP"
type textarea "LAPTOP"
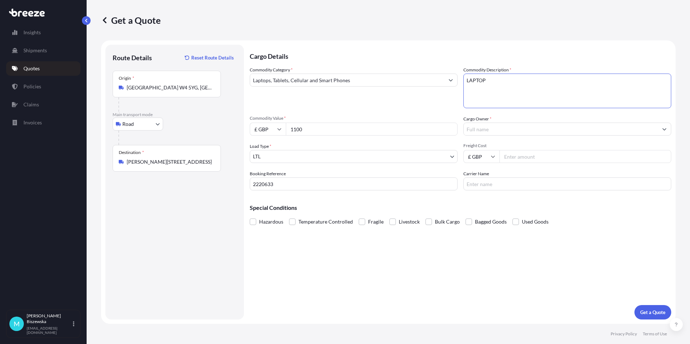
click at [430, 102] on div "Commodity Category * Laptops, Tablets, Cellular and Smart Phones" at bounding box center [354, 87] width 208 height 42
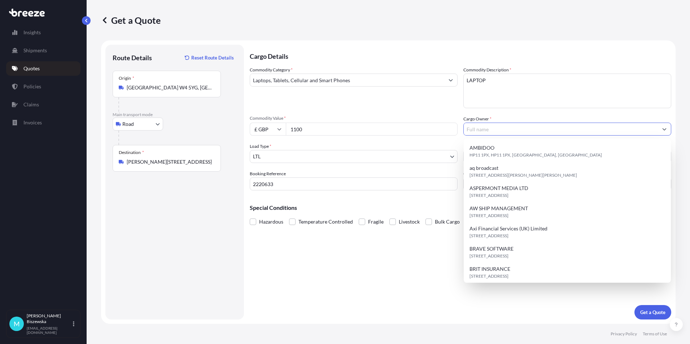
click at [505, 129] on input "Cargo Owner *" at bounding box center [561, 129] width 194 height 13
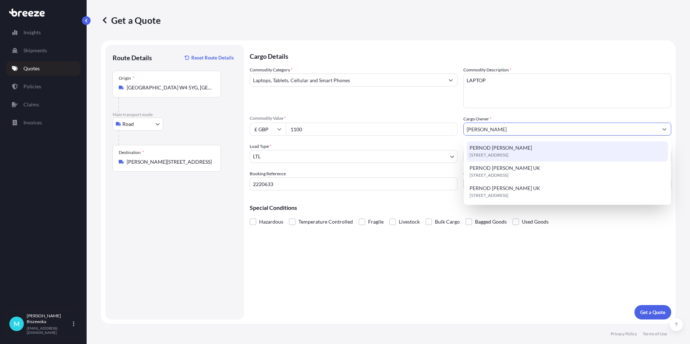
click at [504, 151] on span "[STREET_ADDRESS]" at bounding box center [488, 154] width 39 height 7
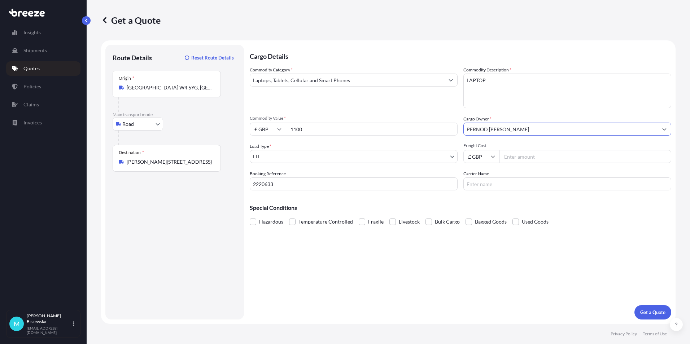
type input "PERNOD [PERSON_NAME]"
click at [442, 111] on div "Commodity Category * Laptops, Tablets, Cellular and Smart Phones Commodity Desc…" at bounding box center [460, 128] width 421 height 124
click at [517, 157] on input "Freight Cost" at bounding box center [585, 156] width 172 height 13
type input "15.43"
click at [511, 193] on div "Cargo Details Commodity Category * Laptops, Tablets, Cellular and Smart Phones …" at bounding box center [460, 182] width 421 height 275
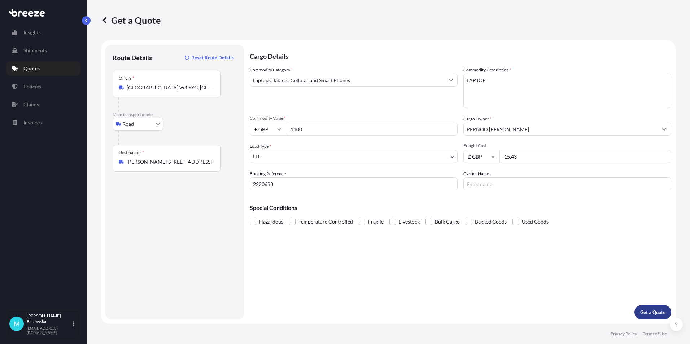
click at [651, 310] on p "Get a Quote" at bounding box center [652, 312] width 25 height 7
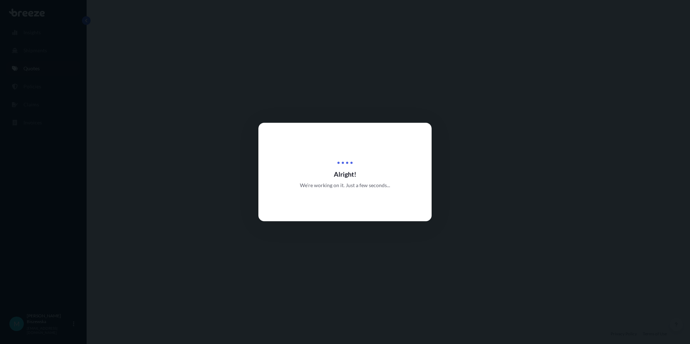
select select "Road"
select select "1"
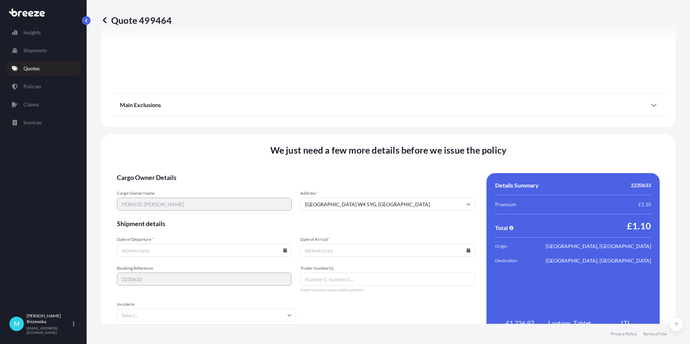
scroll to position [801, 0]
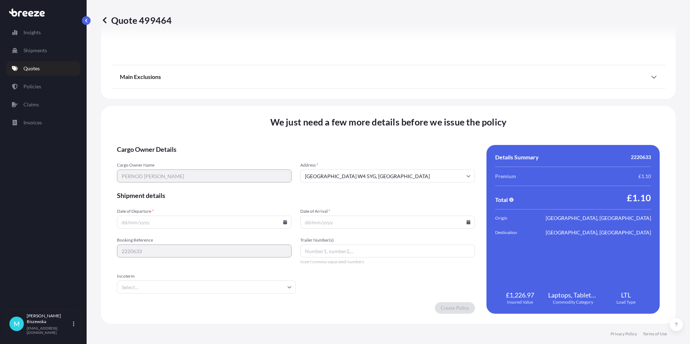
click at [283, 223] on icon at bounding box center [285, 222] width 4 height 4
click at [220, 158] on button "19" at bounding box center [221, 158] width 12 height 12
type input "[DATE]"
click at [467, 223] on input "Date of Arrival *" at bounding box center [387, 222] width 175 height 13
click at [462, 221] on input "Date of Arrival *" at bounding box center [387, 222] width 175 height 13
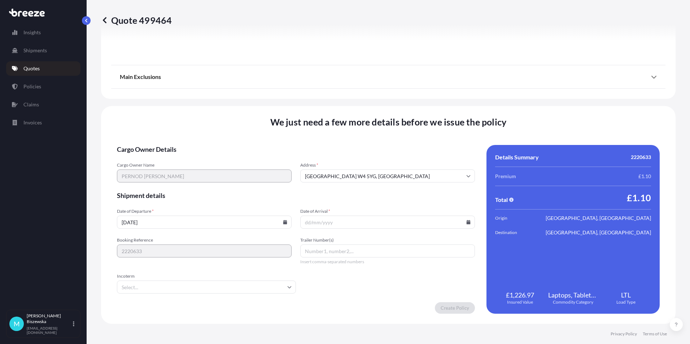
click at [466, 221] on icon at bounding box center [468, 222] width 4 height 4
click at [350, 172] on button "23" at bounding box center [352, 172] width 12 height 12
type input "[DATE]"
drag, startPoint x: 345, startPoint y: 290, endPoint x: 408, endPoint y: 307, distance: 64.6
click at [345, 290] on form "Cargo Owner Details Cargo Owner Name PERNOD [PERSON_NAME] Address * [GEOGRAPHIC…" at bounding box center [296, 229] width 358 height 169
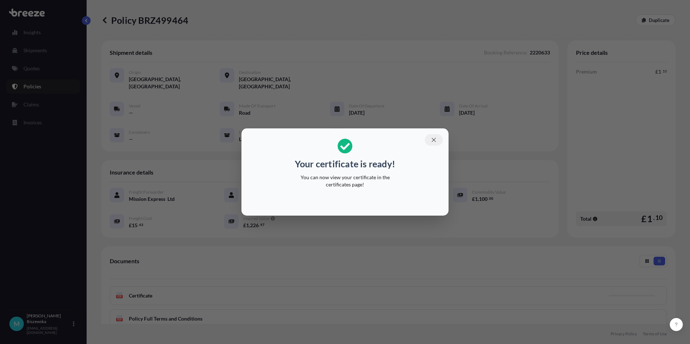
click at [433, 139] on icon "button" at bounding box center [433, 140] width 4 height 4
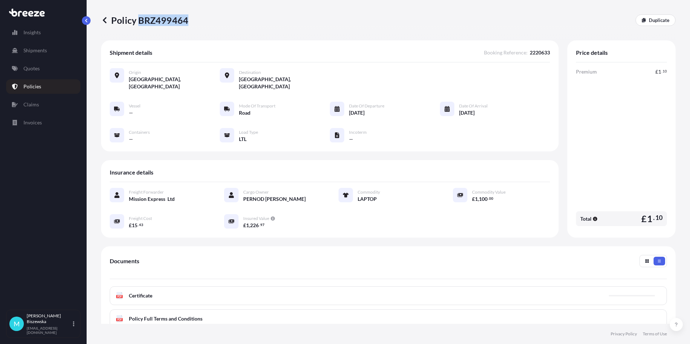
drag, startPoint x: 140, startPoint y: 19, endPoint x: 187, endPoint y: 19, distance: 47.3
click at [187, 19] on p "Policy BRZ499464" at bounding box center [144, 20] width 87 height 12
drag, startPoint x: 187, startPoint y: 19, endPoint x: 174, endPoint y: 19, distance: 12.6
